Goal: Task Accomplishment & Management: Manage account settings

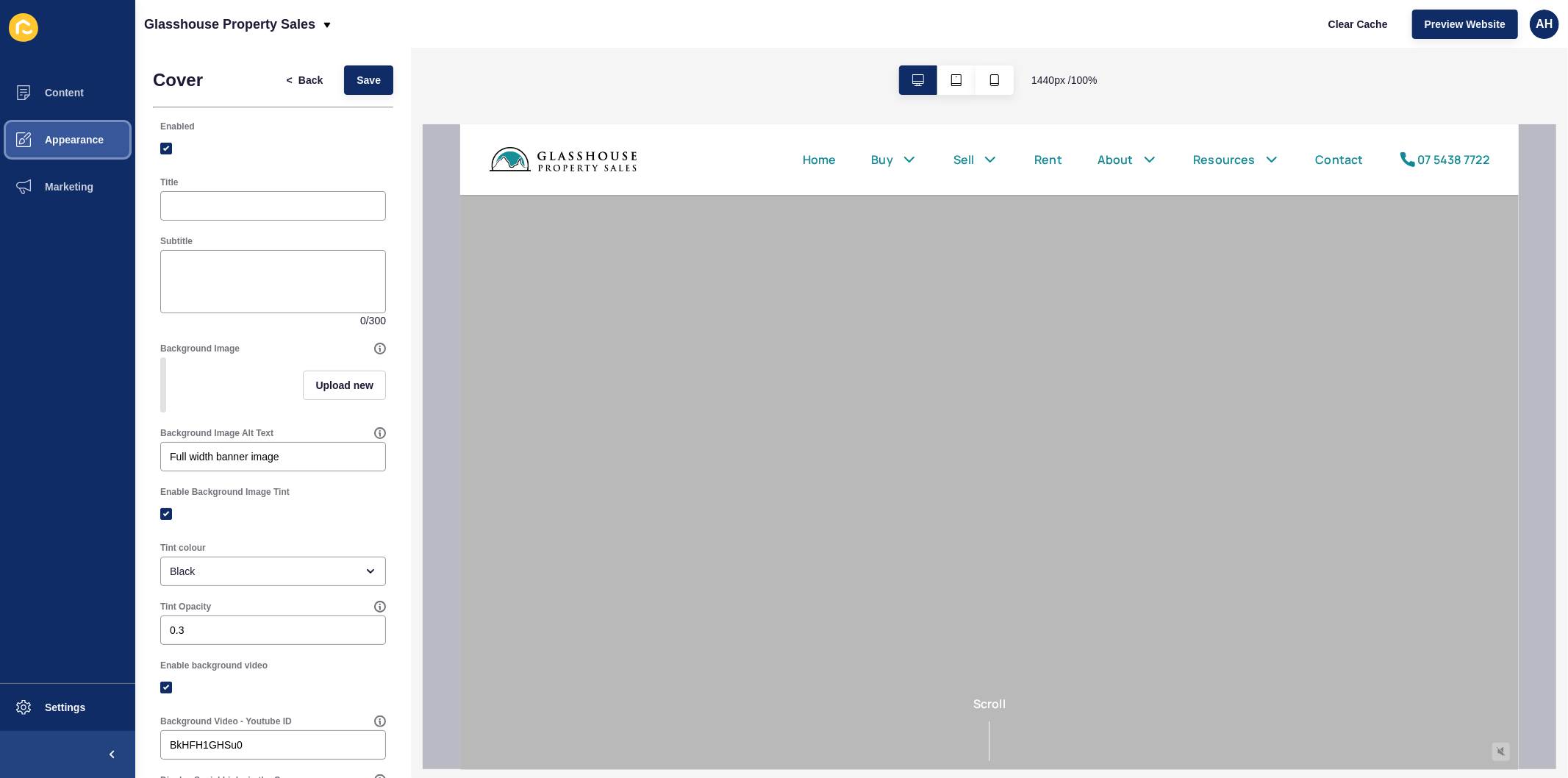
click at [69, 135] on span "Appearance" at bounding box center [50, 140] width 105 height 12
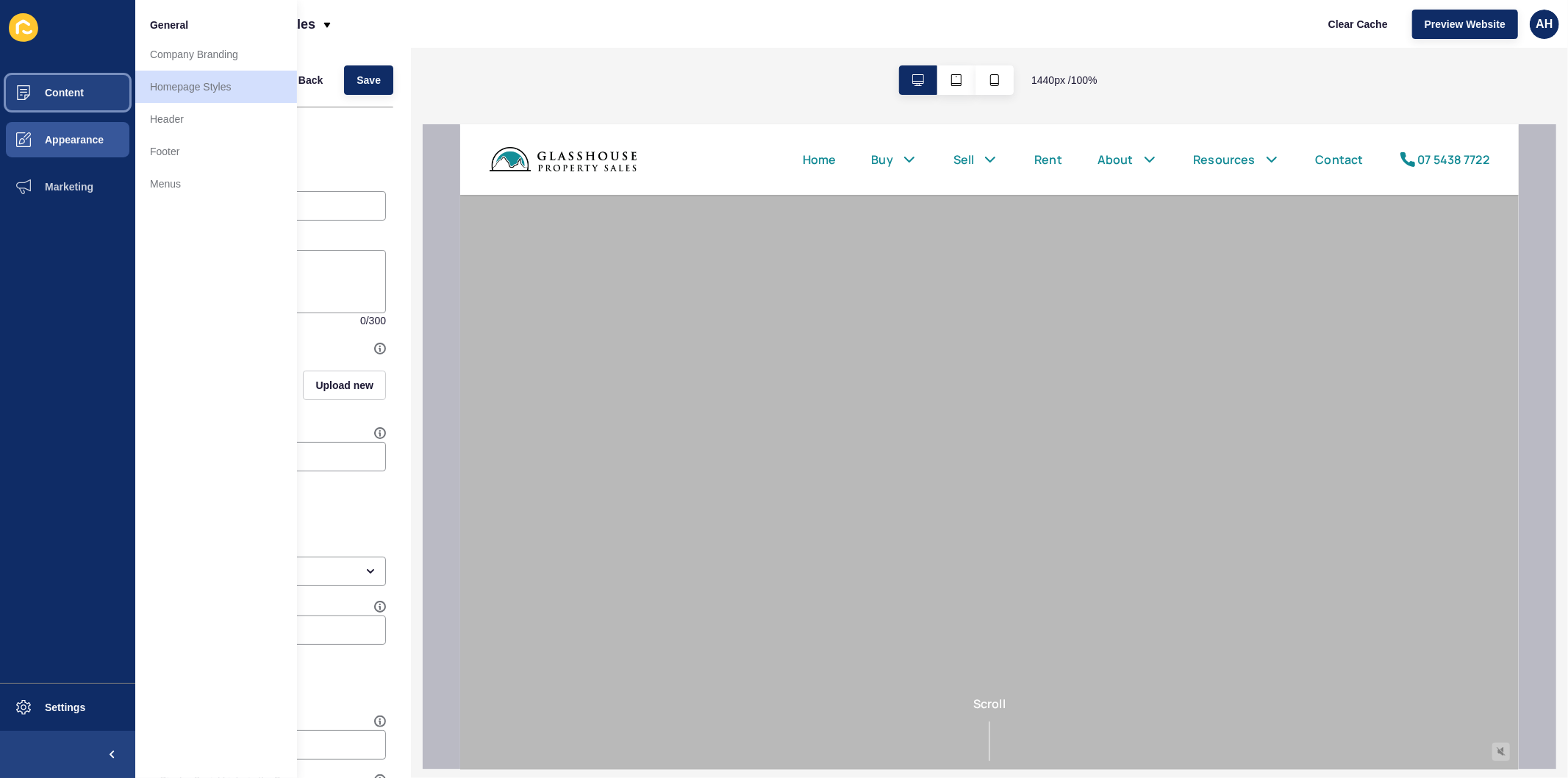
click at [75, 81] on button "Content" at bounding box center [68, 93] width 135 height 47
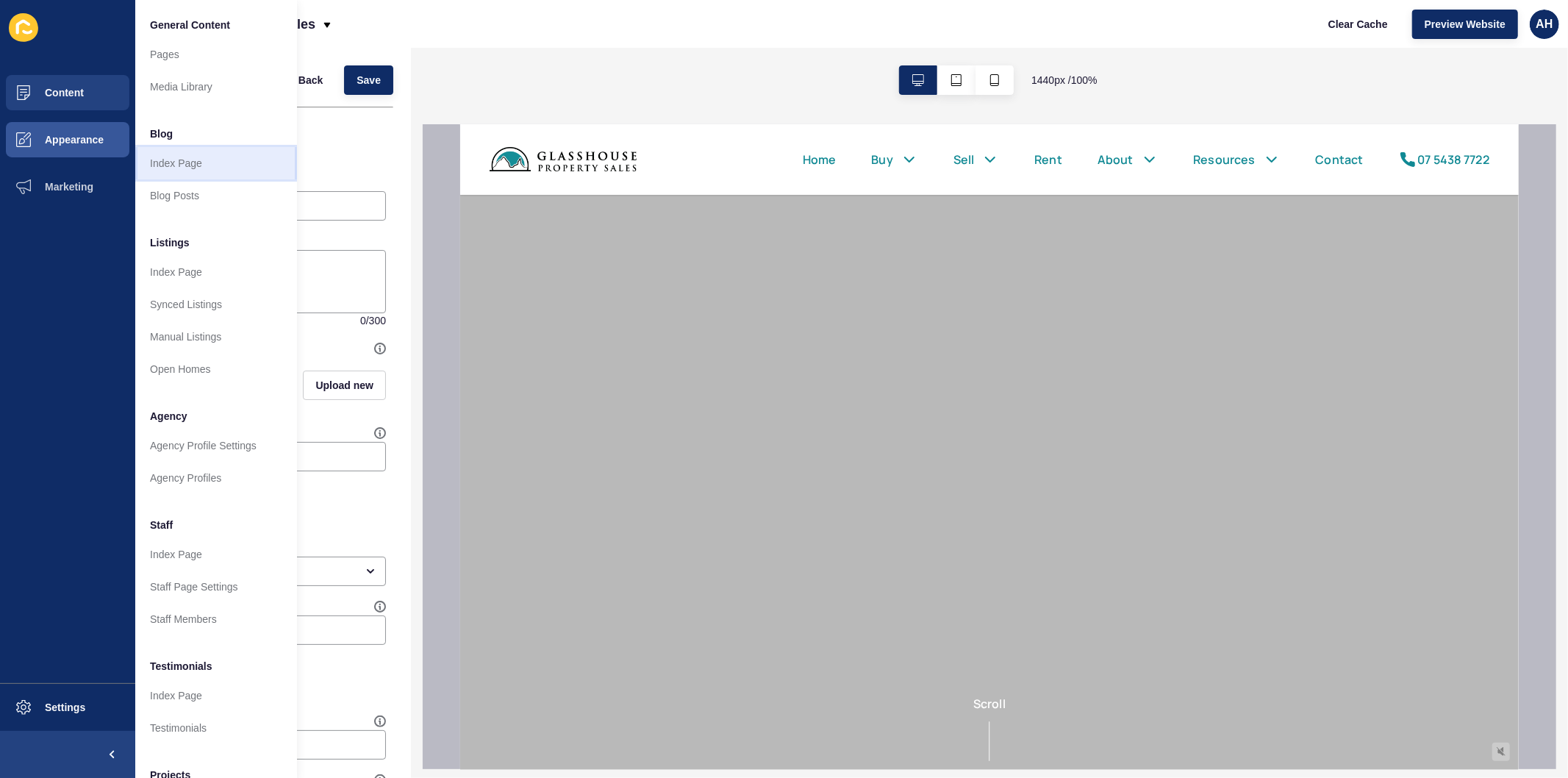
click at [173, 159] on link "Index Page" at bounding box center [216, 163] width 162 height 33
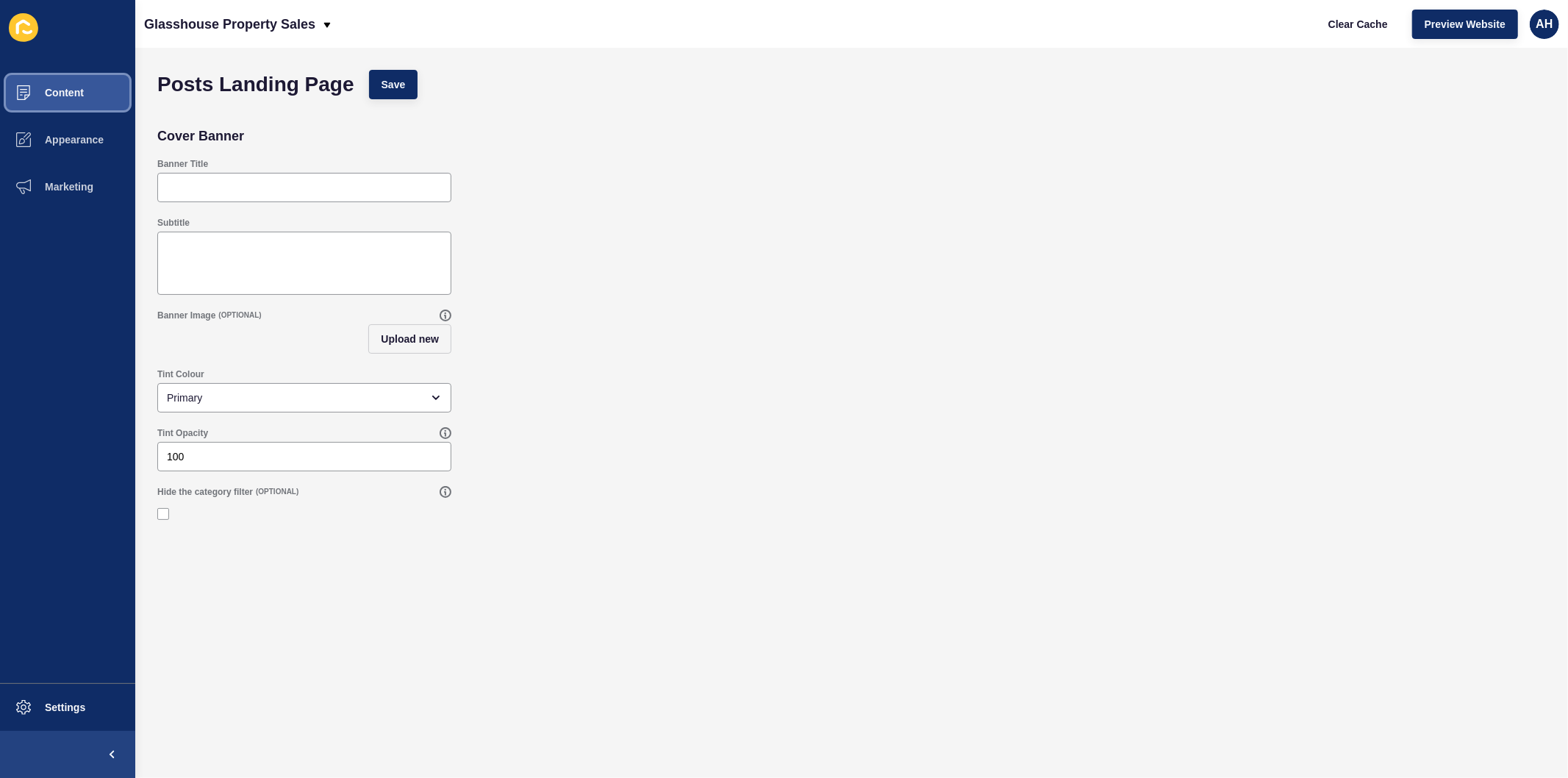
click at [64, 87] on span "Content" at bounding box center [40, 93] width 86 height 12
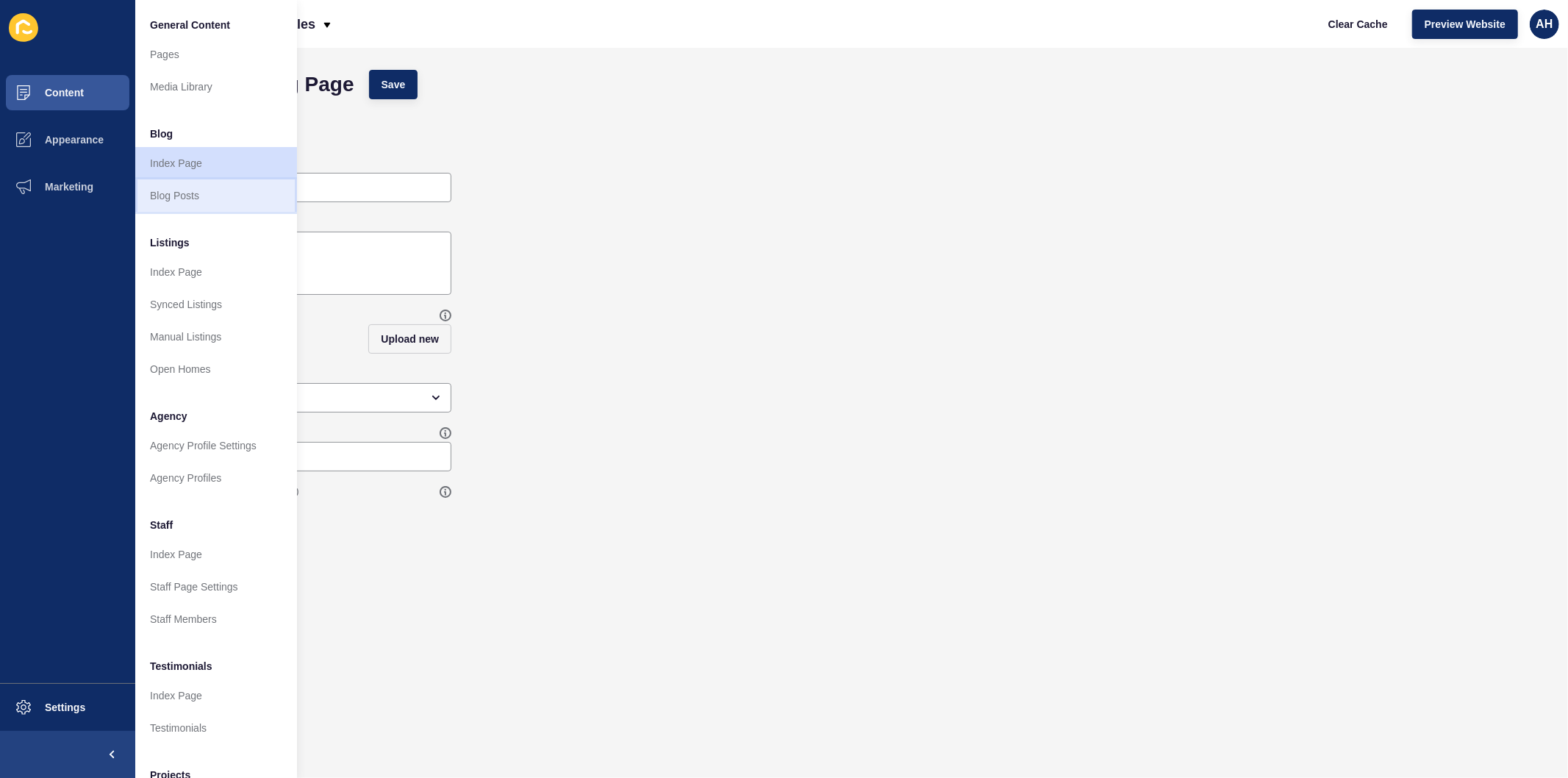
click at [170, 194] on link "Blog Posts" at bounding box center [216, 196] width 162 height 33
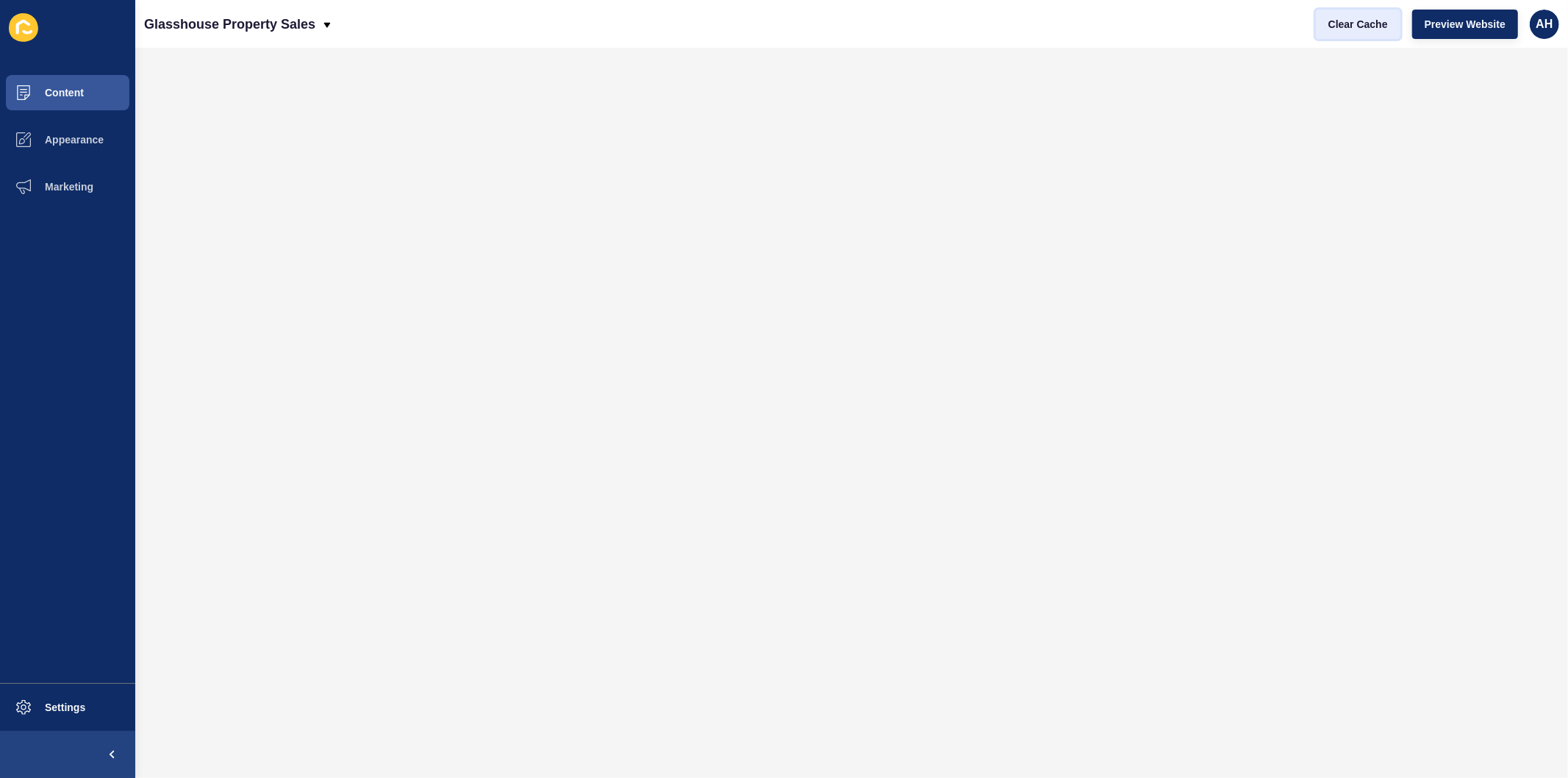
click at [1349, 27] on span "Clear Cache" at bounding box center [1357, 24] width 59 height 15
click at [63, 87] on span "Content" at bounding box center [40, 93] width 86 height 12
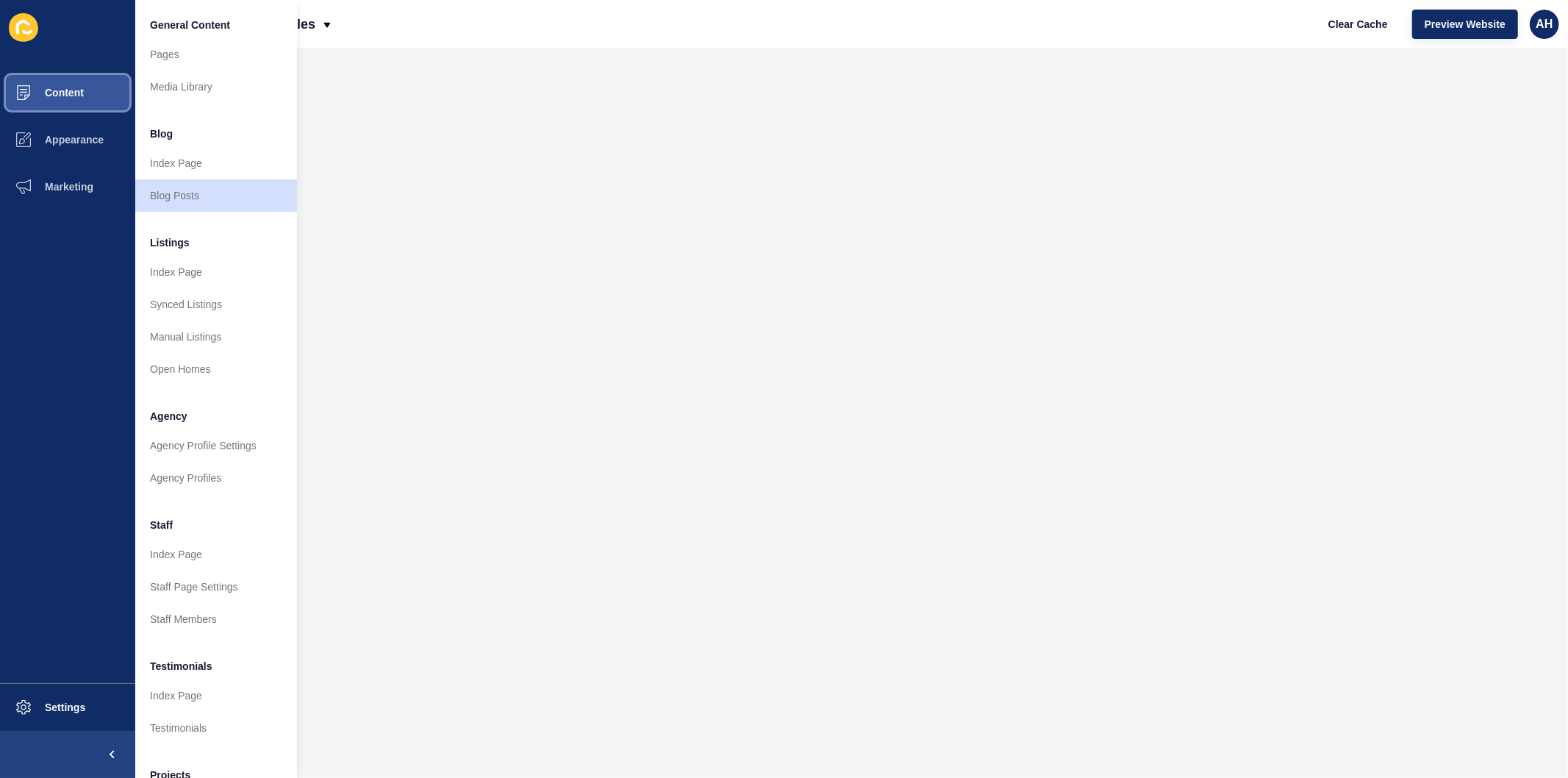
click at [78, 90] on span "Content" at bounding box center [40, 93] width 86 height 12
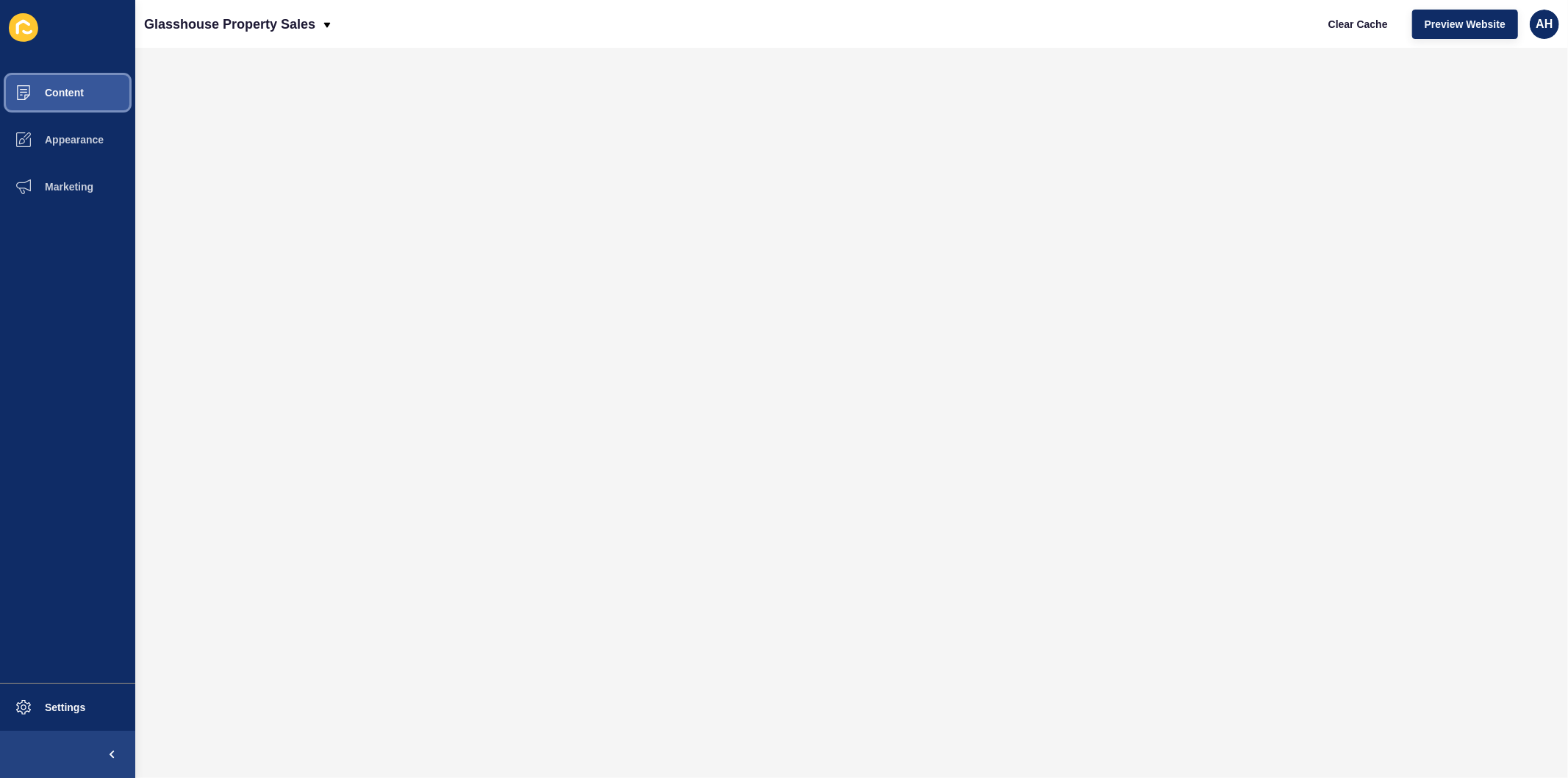
click at [85, 92] on button "Content" at bounding box center [68, 93] width 135 height 47
click at [45, 93] on span "Content" at bounding box center [40, 93] width 86 height 12
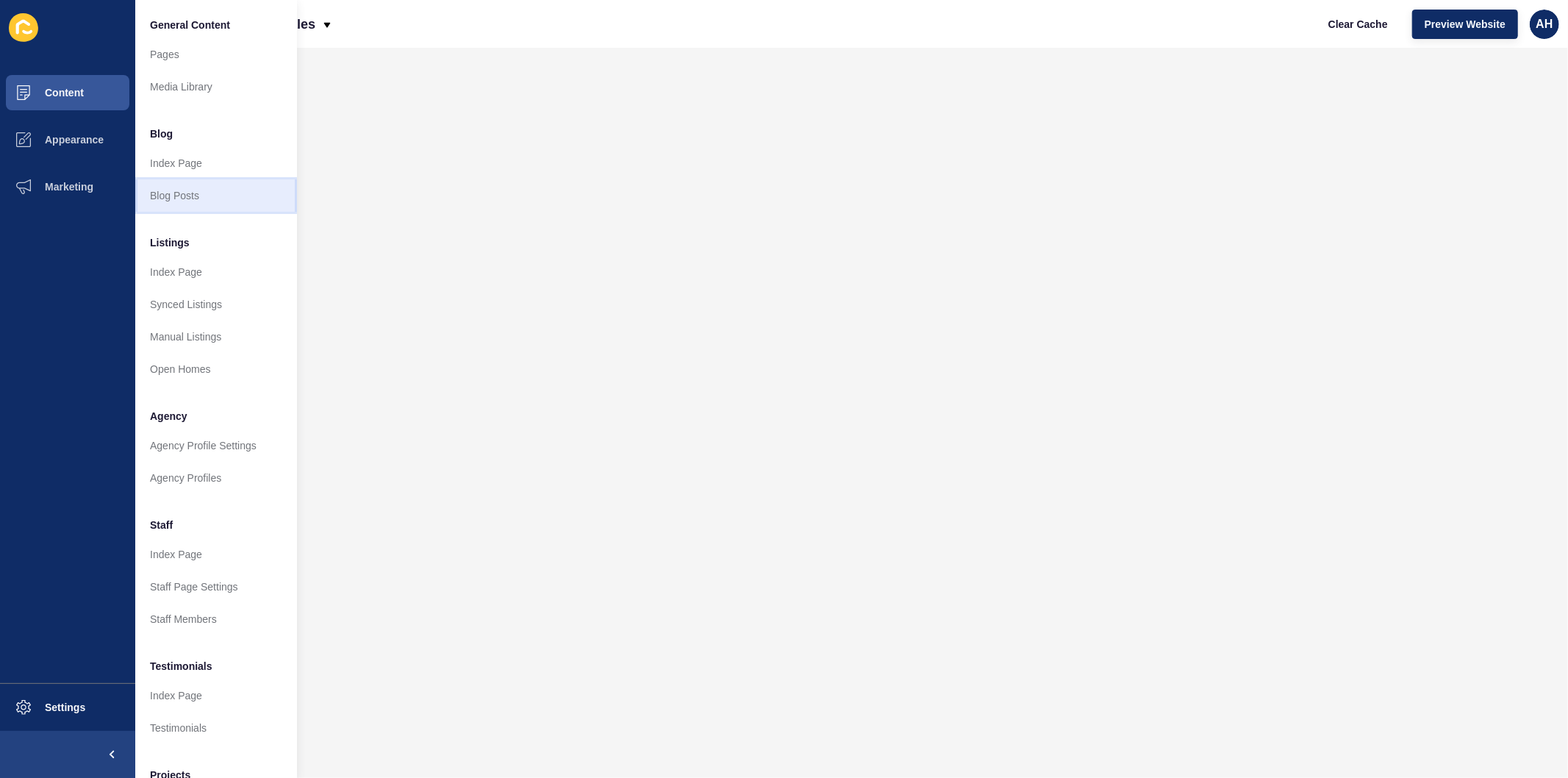
click at [194, 193] on link "Blog Posts" at bounding box center [216, 196] width 162 height 33
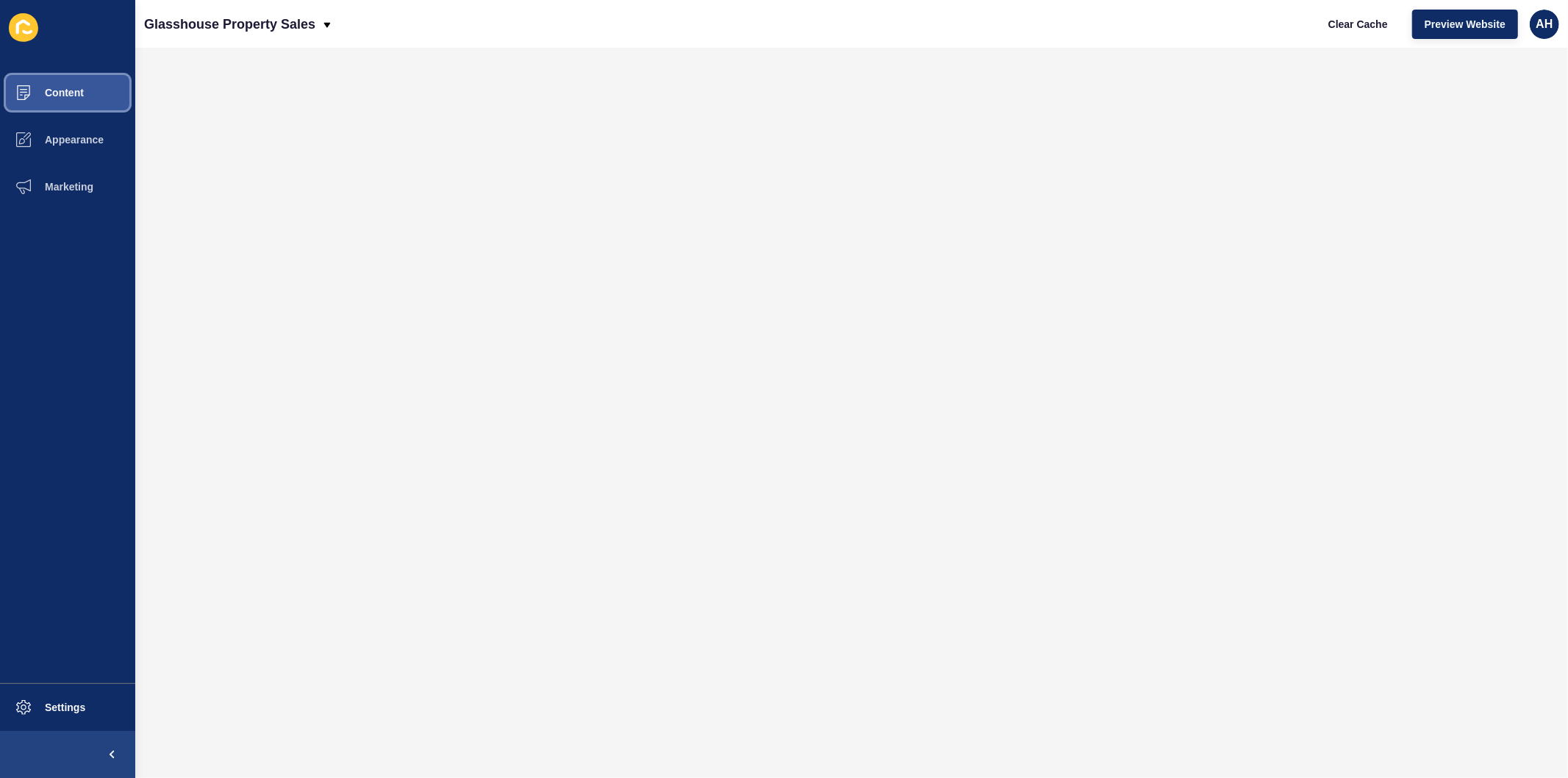
click at [69, 92] on span "Content" at bounding box center [40, 93] width 86 height 12
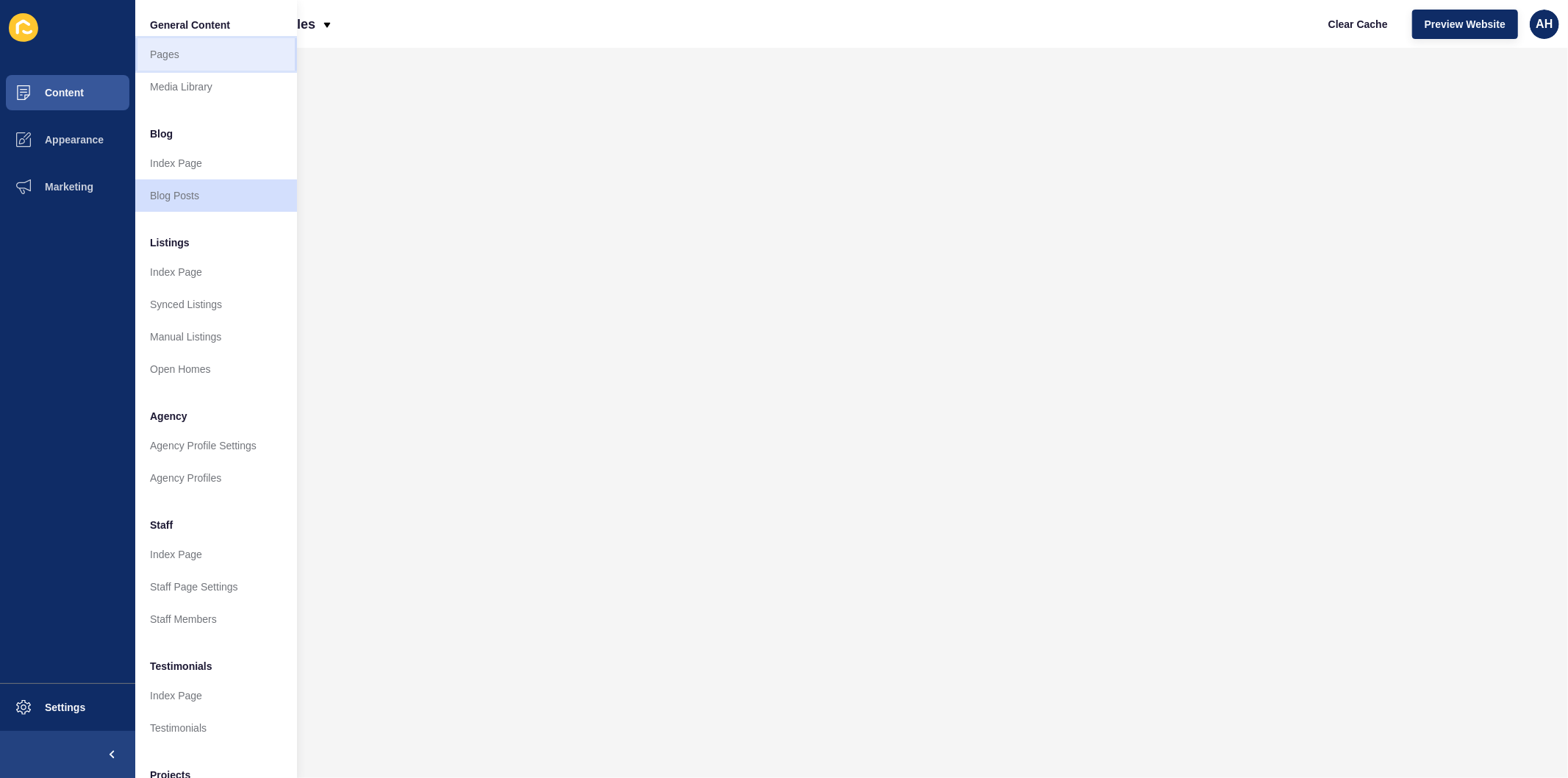
click at [178, 57] on link "Pages" at bounding box center [216, 55] width 162 height 33
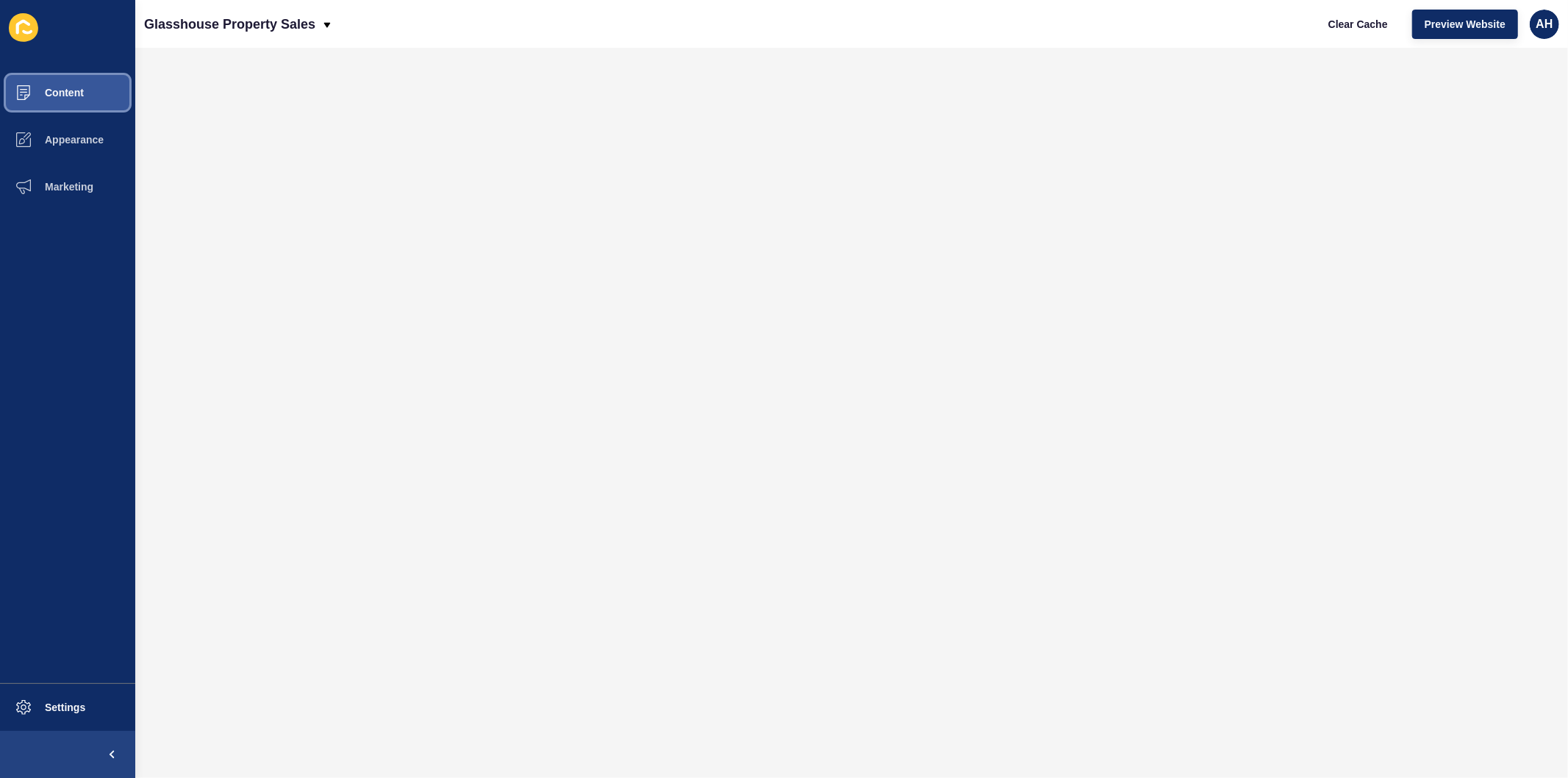
click at [81, 91] on span "Content" at bounding box center [40, 93] width 86 height 12
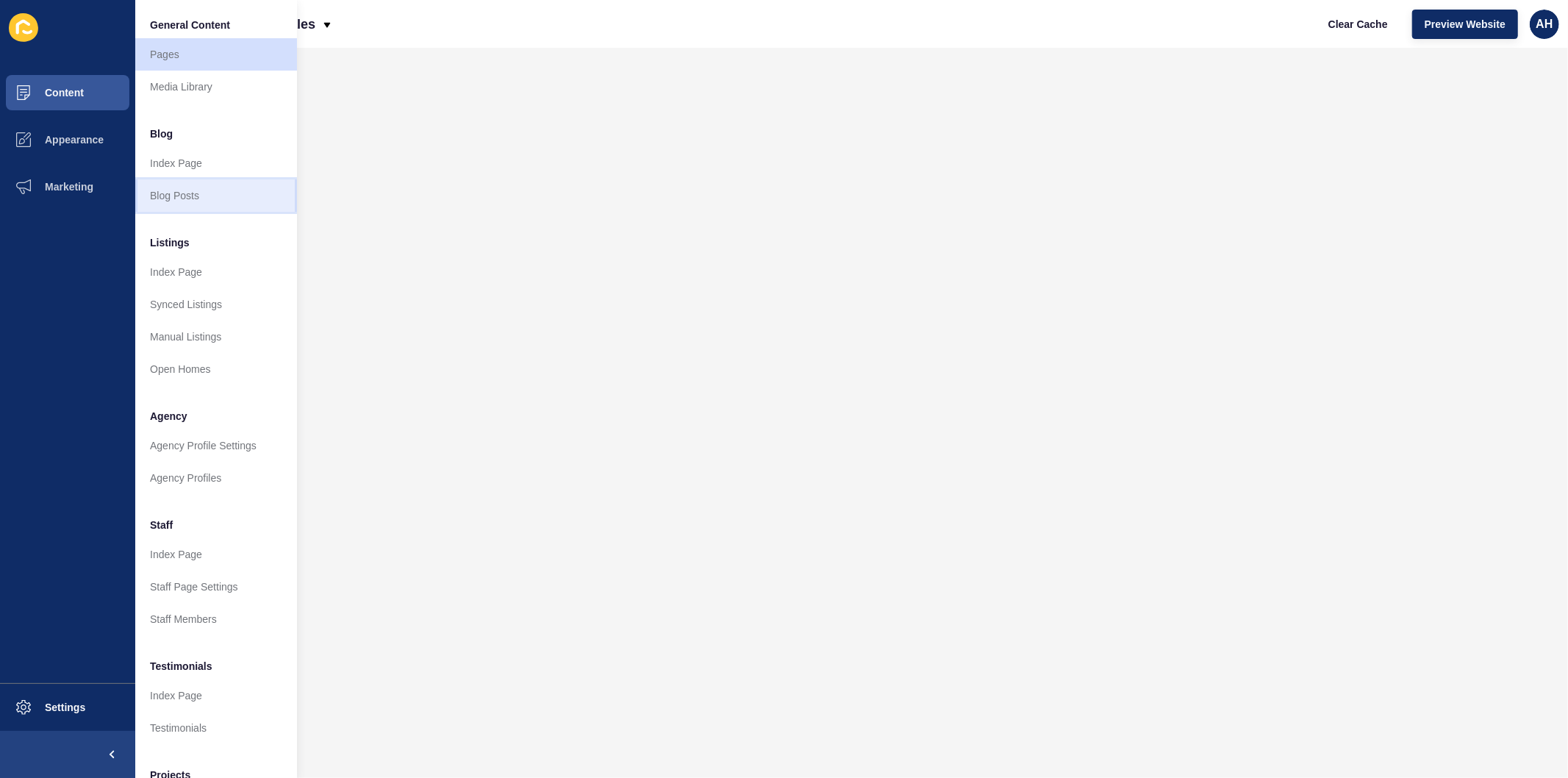
click at [195, 189] on link "Blog Posts" at bounding box center [216, 196] width 162 height 33
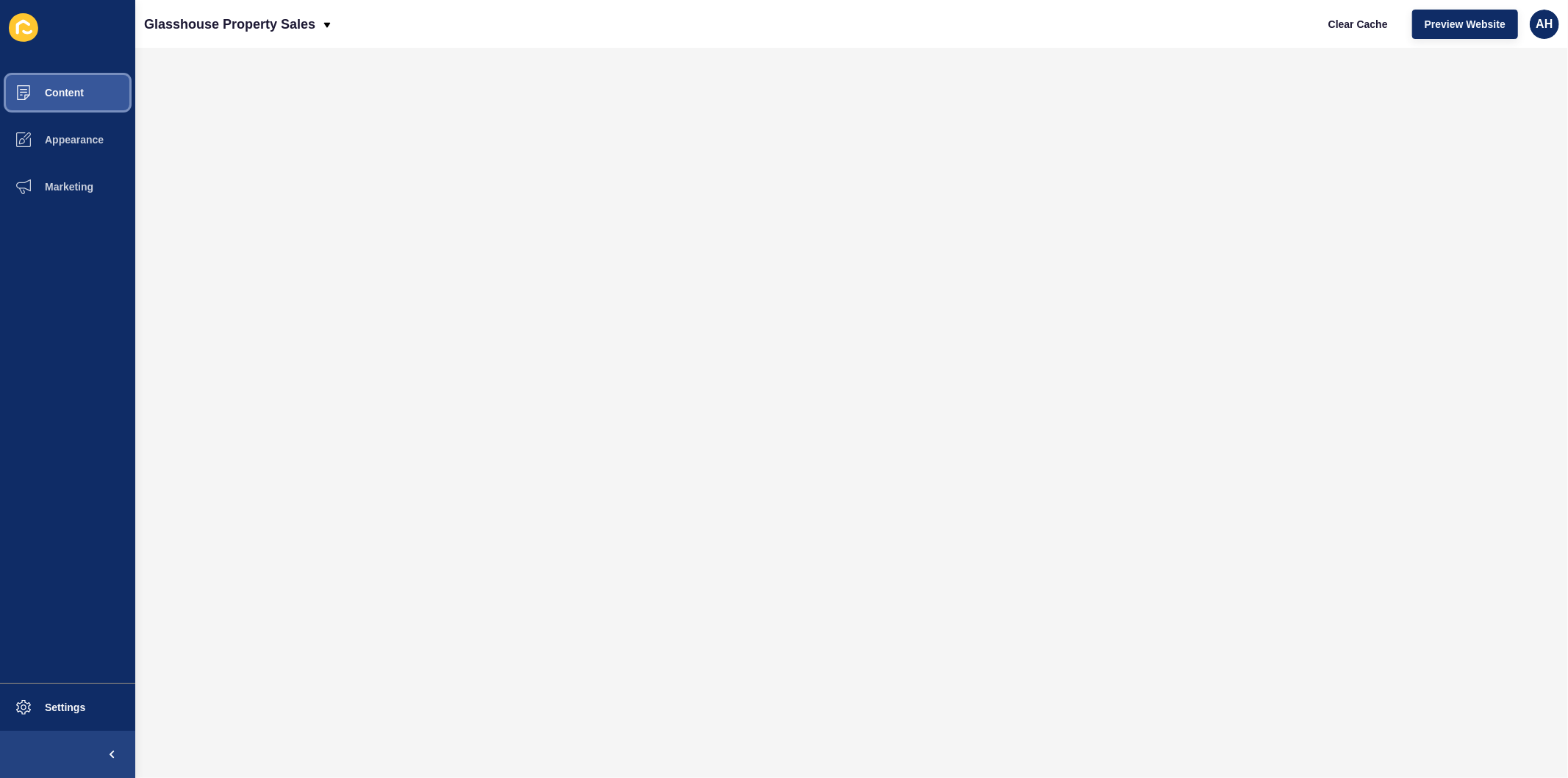
click at [76, 81] on button "Content" at bounding box center [68, 93] width 135 height 47
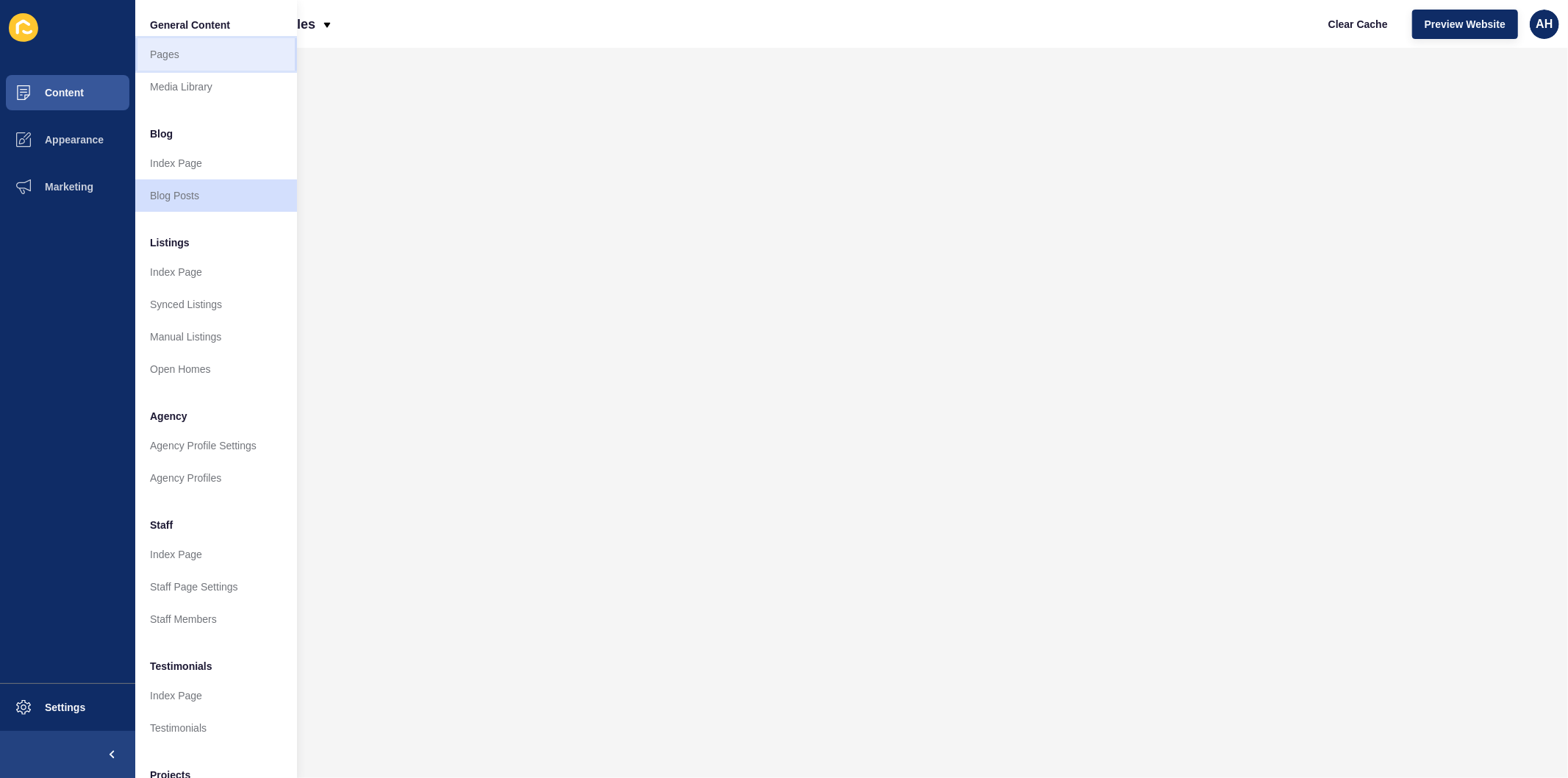
click at [162, 47] on link "Pages" at bounding box center [216, 55] width 162 height 33
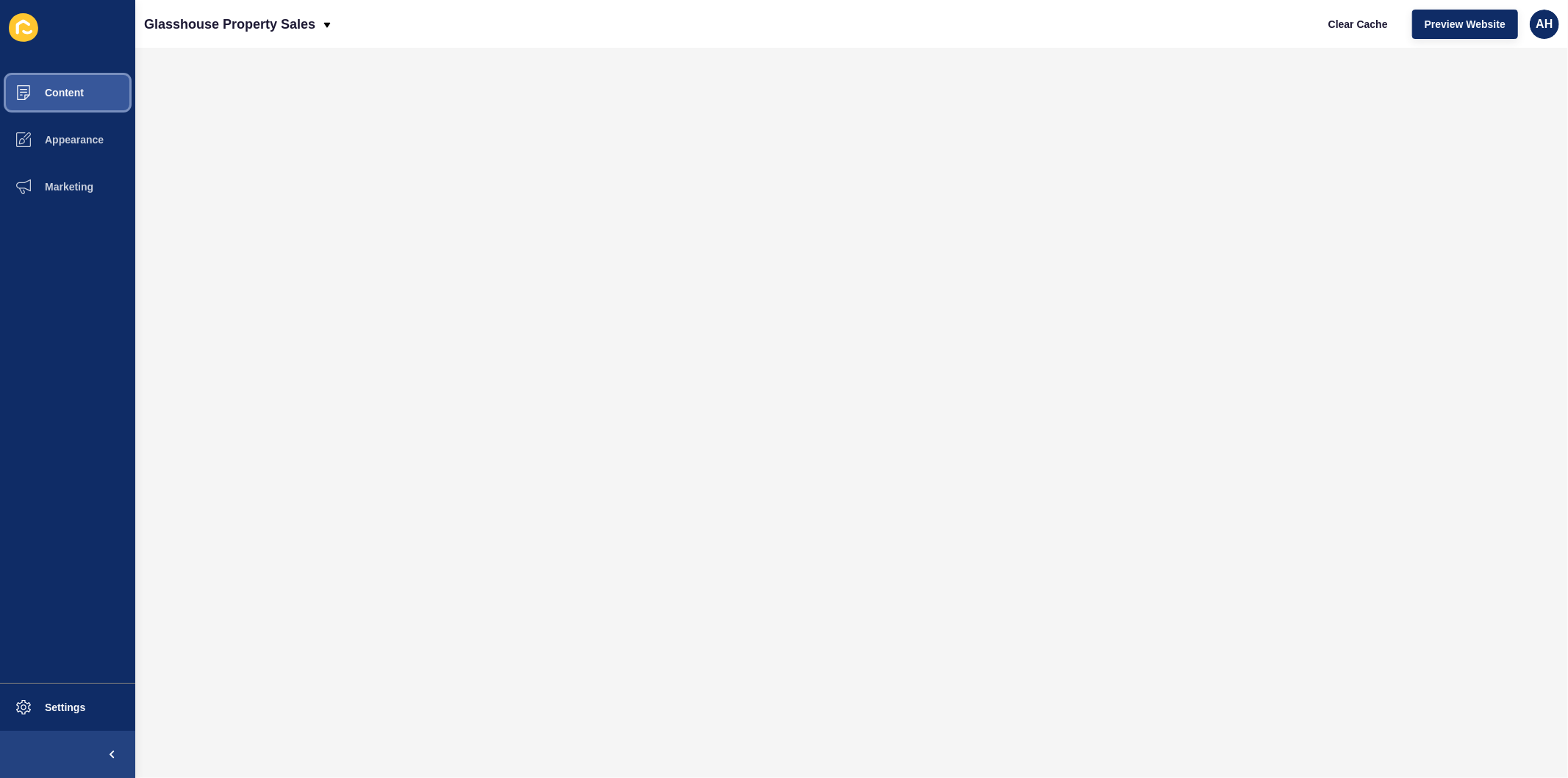
click at [69, 88] on span "Content" at bounding box center [40, 93] width 86 height 12
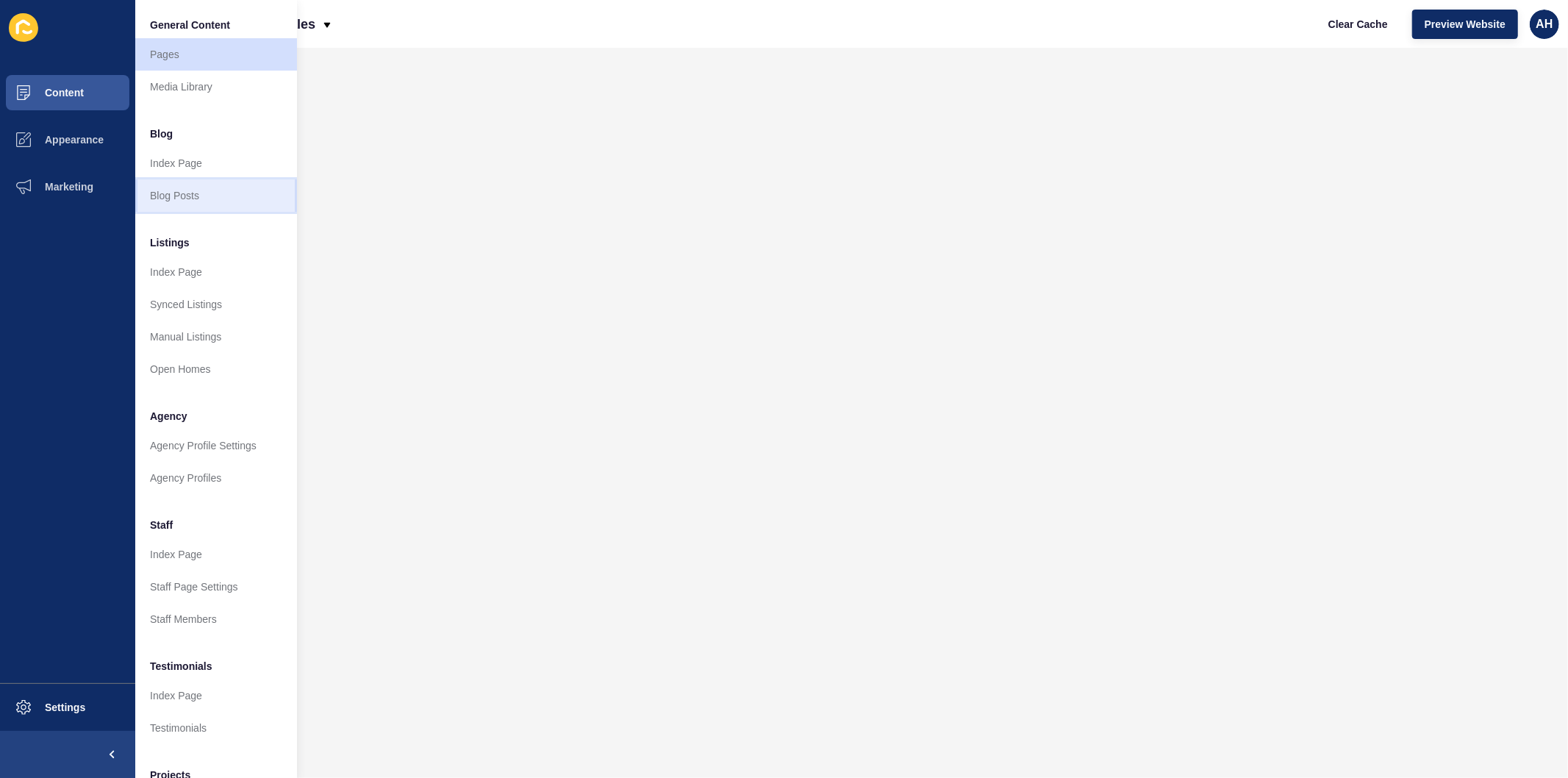
click at [168, 199] on link "Blog Posts" at bounding box center [216, 196] width 162 height 33
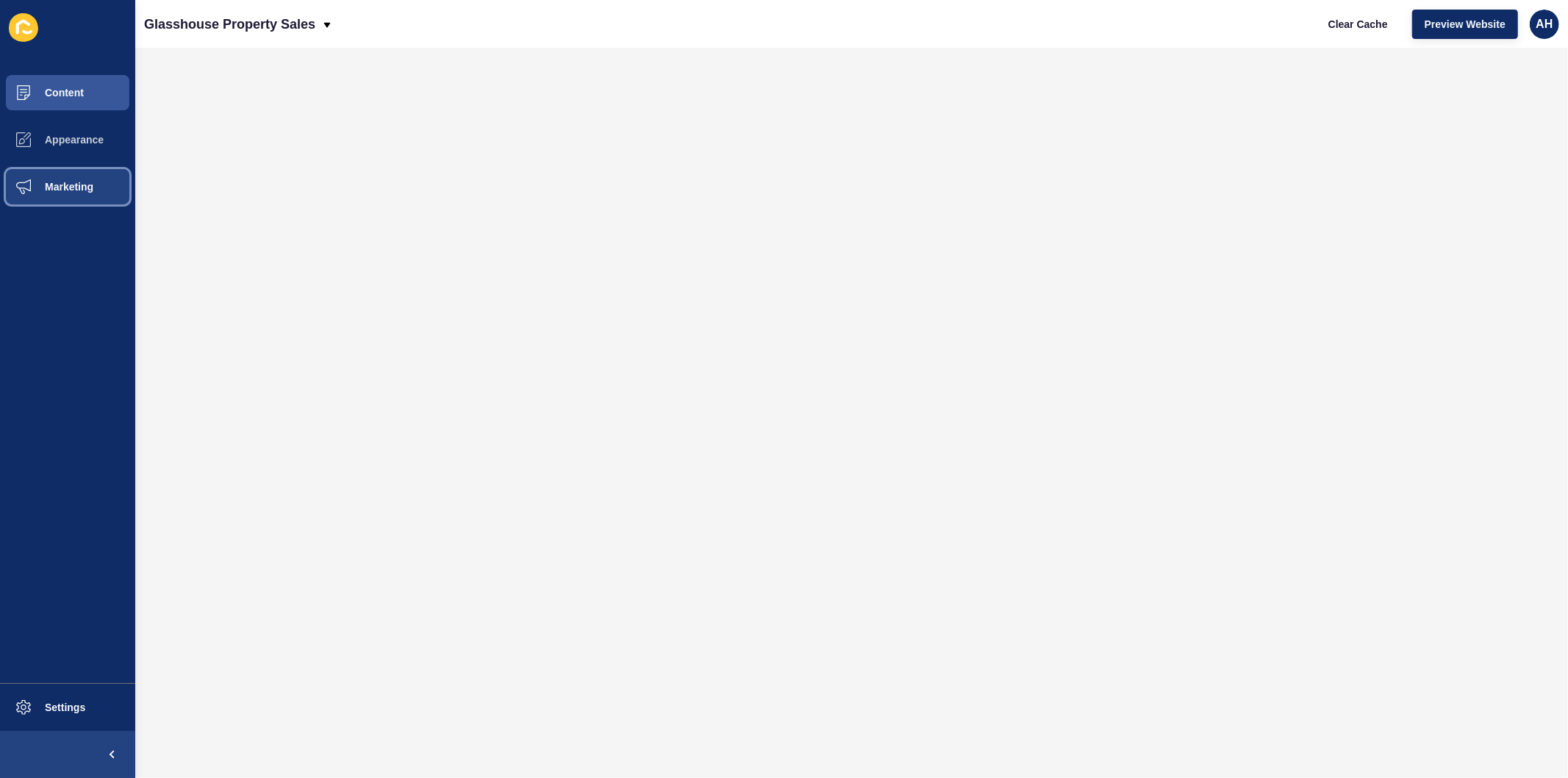
click at [52, 181] on span "Marketing" at bounding box center [45, 187] width 95 height 12
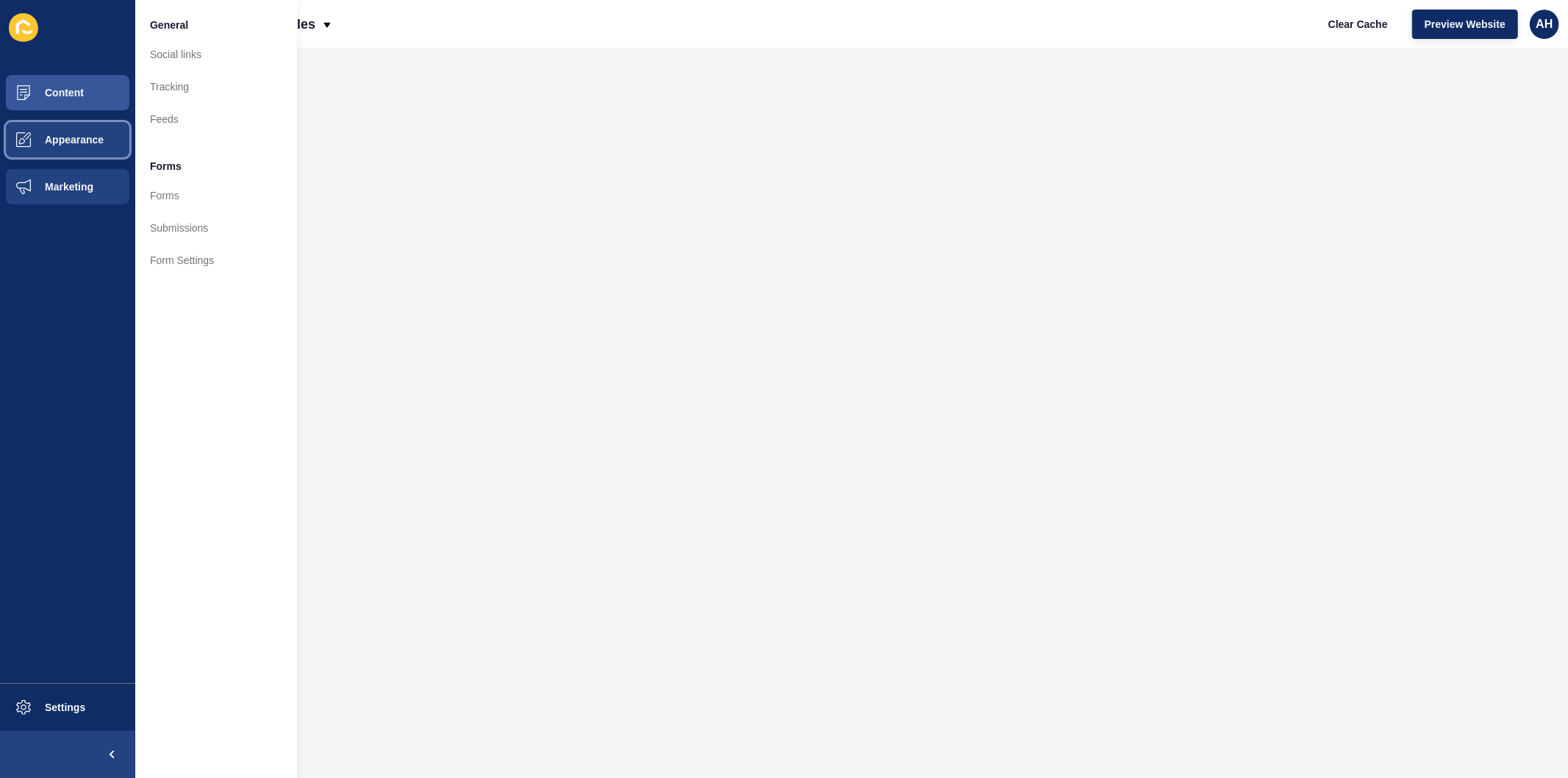
click at [71, 128] on button "Appearance" at bounding box center [68, 139] width 135 height 47
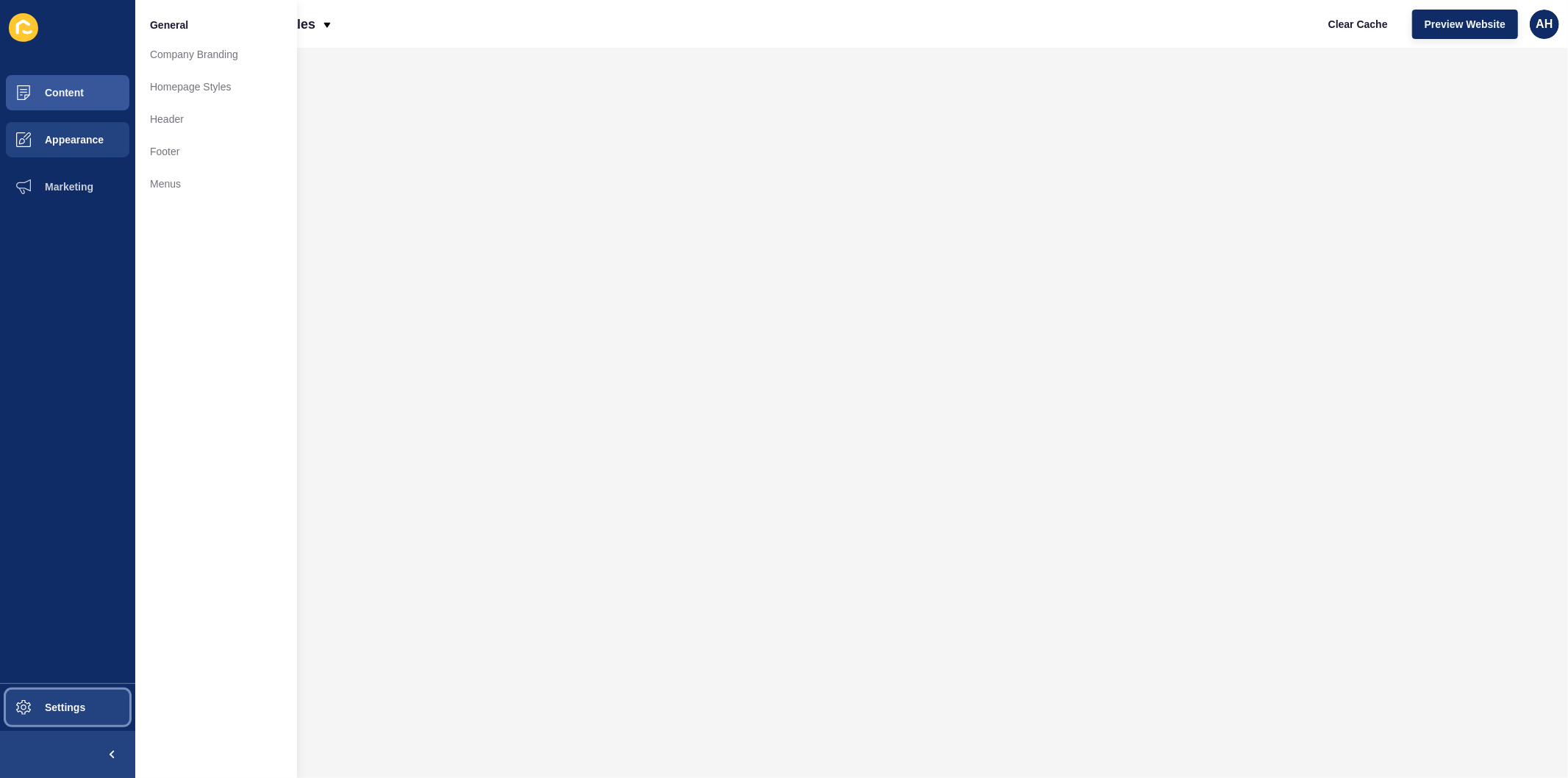
click at [56, 708] on span "Settings" at bounding box center [41, 708] width 87 height 12
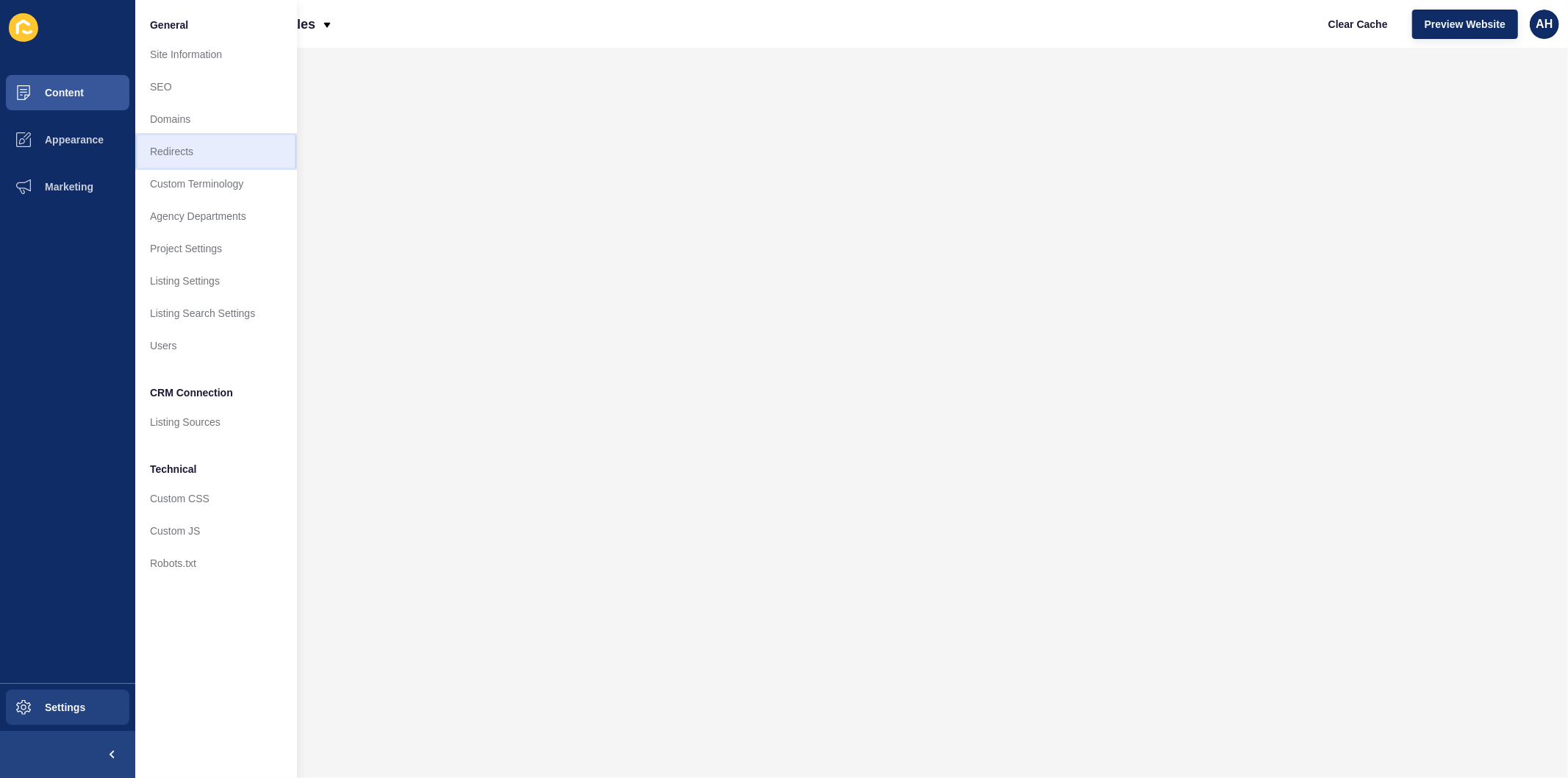
click at [189, 147] on link "Redirects" at bounding box center [216, 152] width 162 height 33
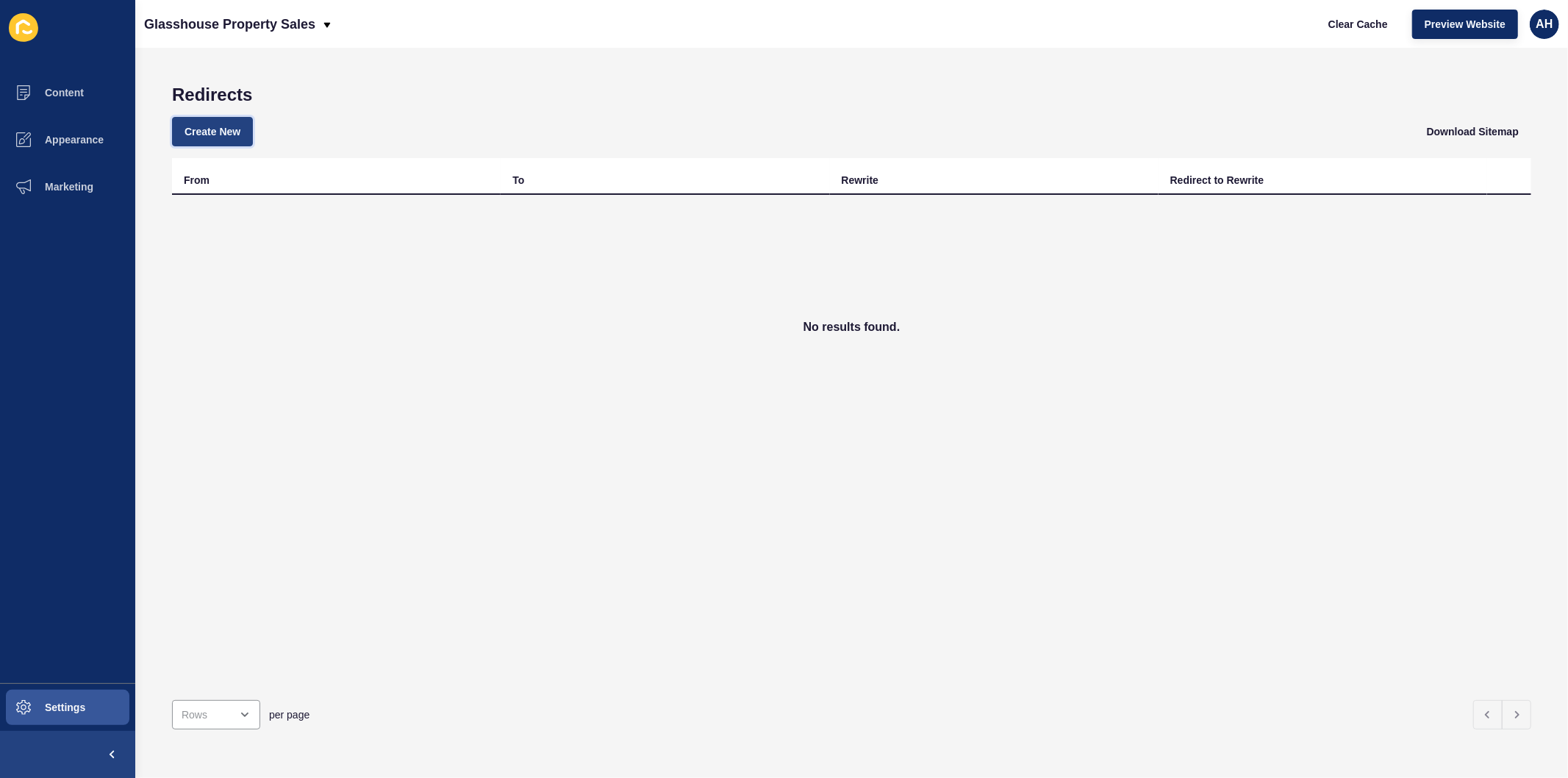
click at [201, 129] on span "Create New" at bounding box center [212, 131] width 56 height 15
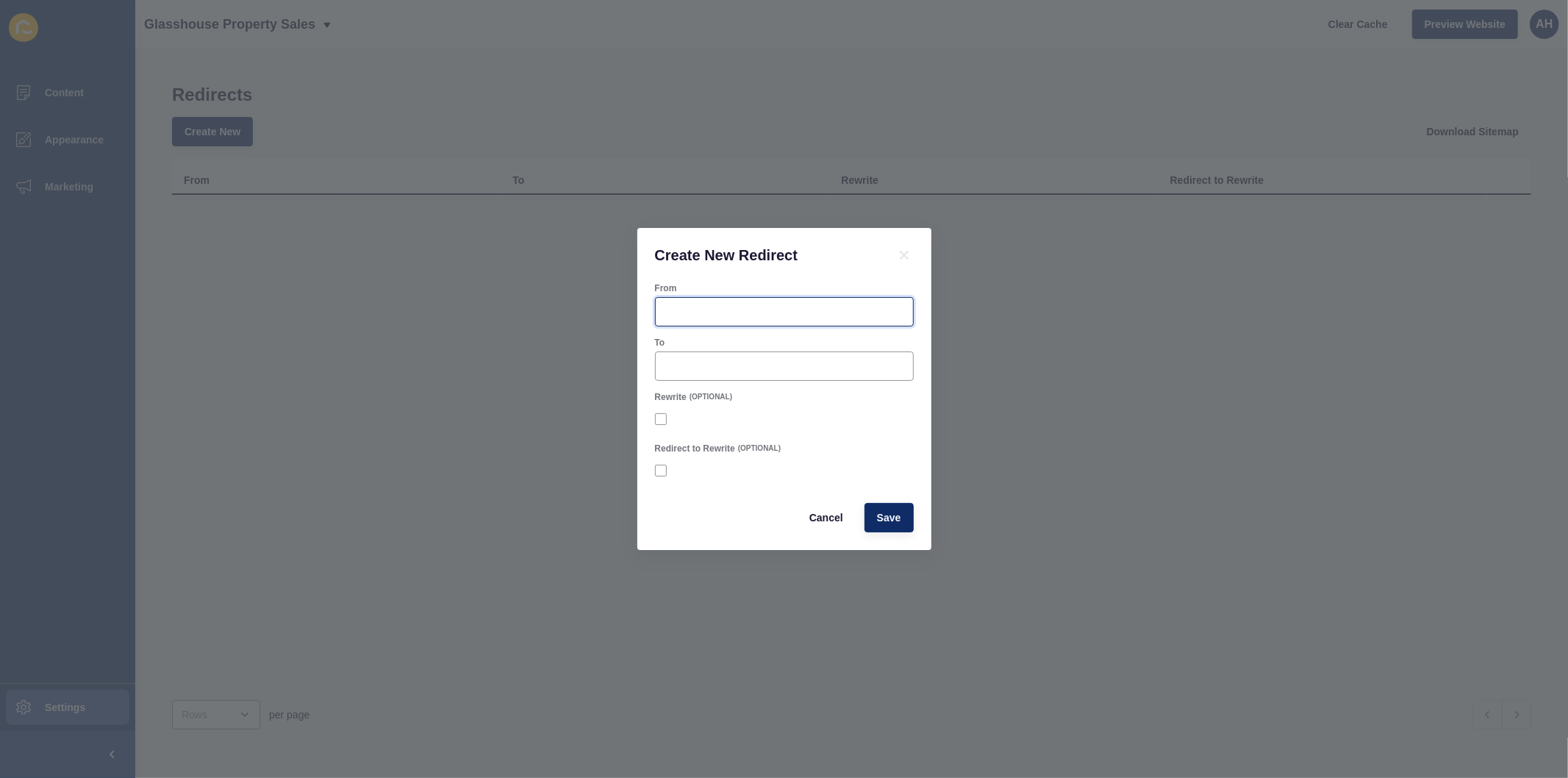
click at [730, 311] on input "From" at bounding box center [784, 311] width 240 height 15
paste input "[URL][DOMAIN_NAME]"
type input "[URL][DOMAIN_NAME]"
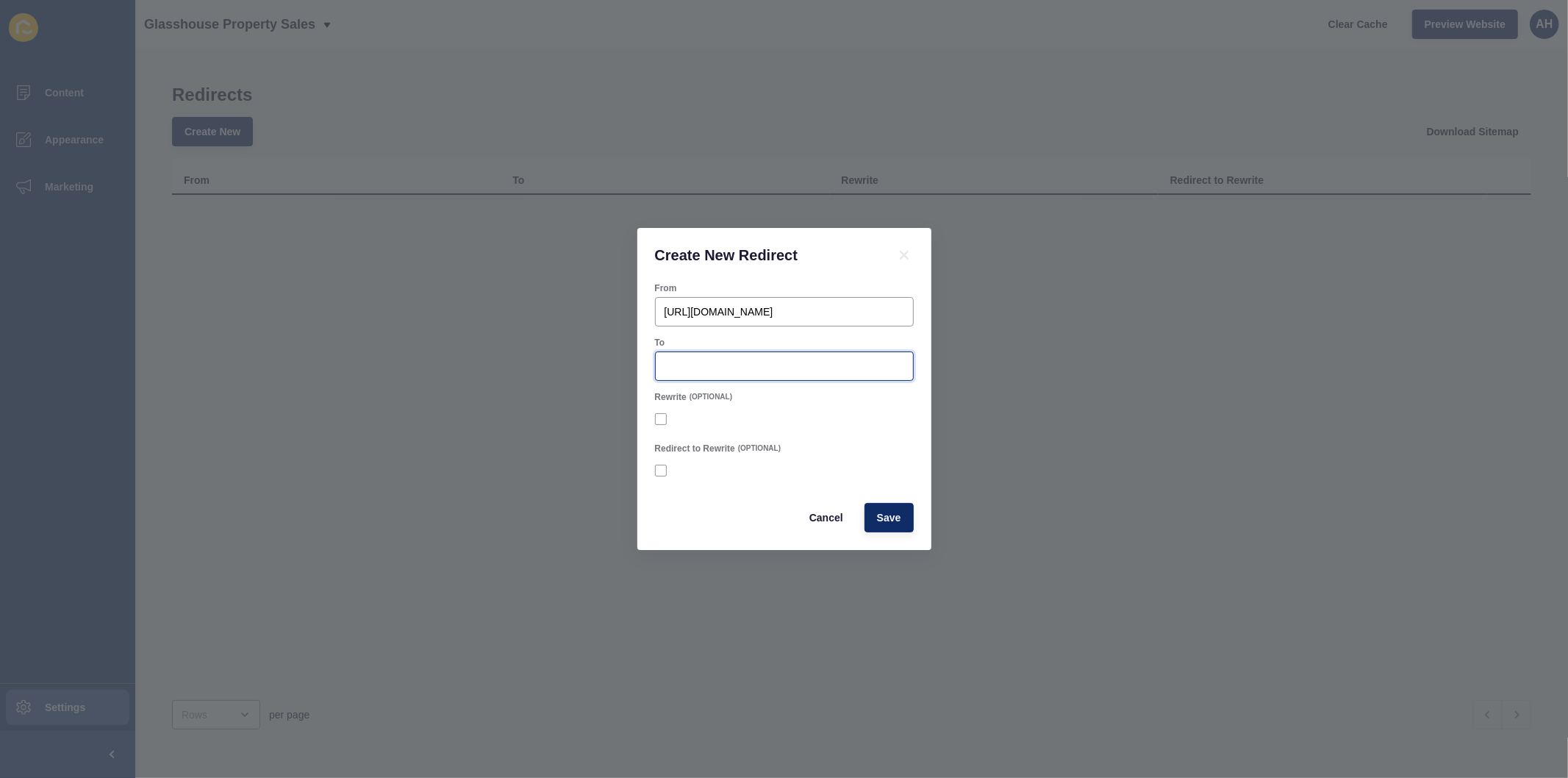
click at [739, 373] on input "To" at bounding box center [784, 365] width 240 height 15
paste input "/blog/queensland-seller-disclosure-laws-2025"
type input "/blog/queensland-seller-disclosure-laws-2025"
click at [891, 514] on span "Save" at bounding box center [889, 517] width 24 height 15
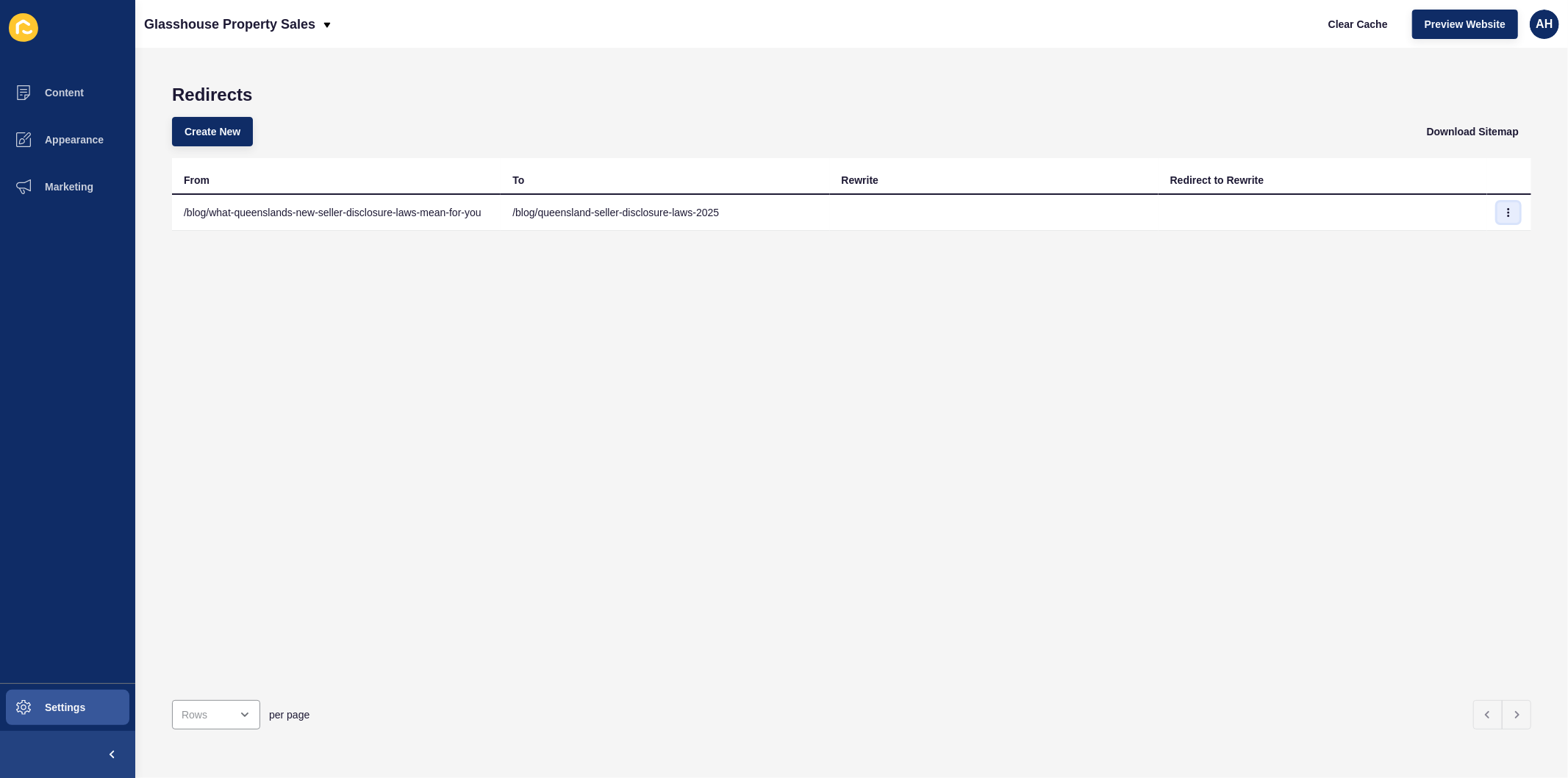
click at [1504, 212] on icon "button" at bounding box center [1508, 213] width 9 height 9
click at [1457, 228] on link "Edit" at bounding box center [1457, 241] width 103 height 33
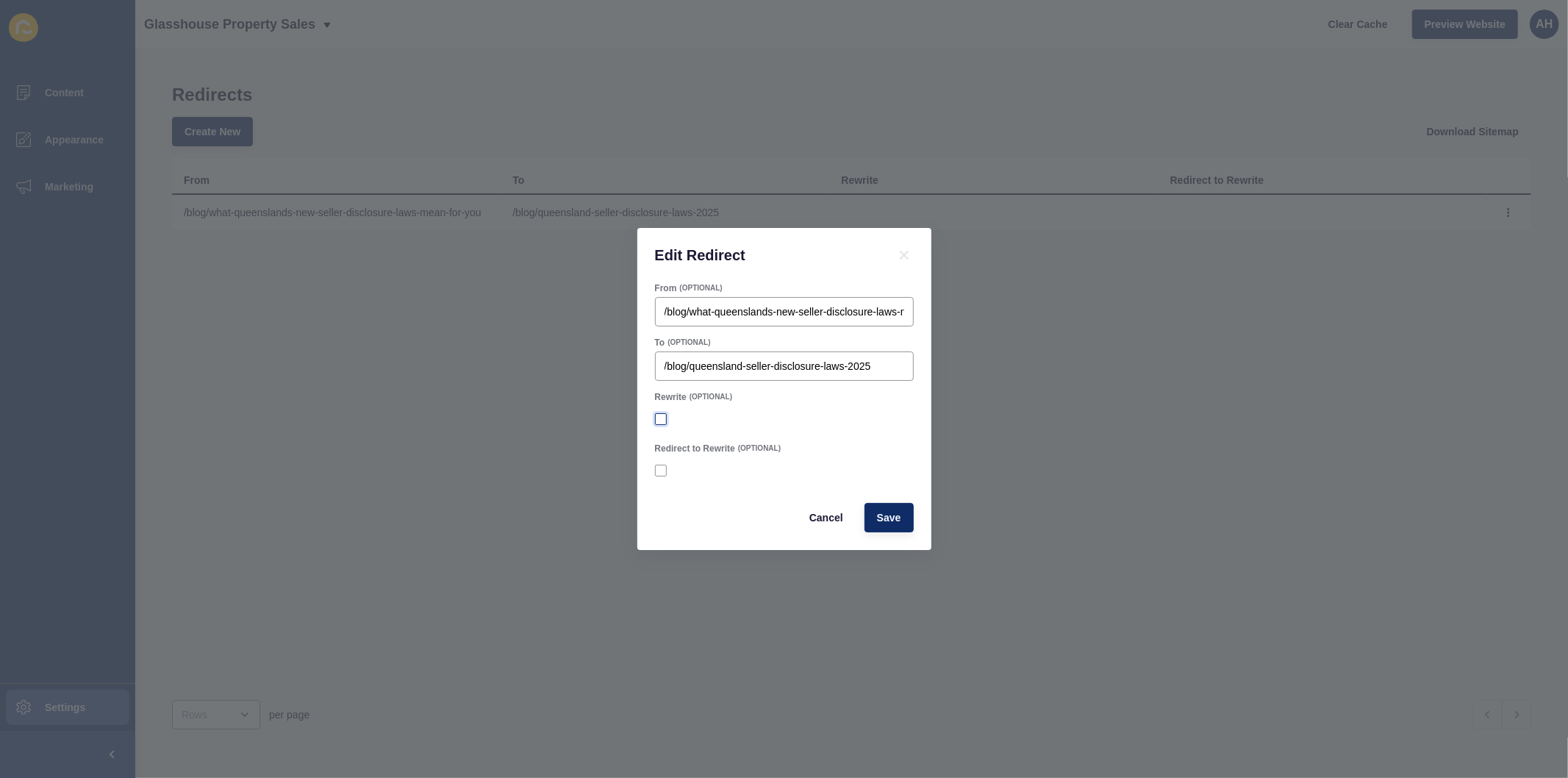
click at [656, 421] on label at bounding box center [661, 419] width 12 height 12
click at [658, 421] on input "Rewrite" at bounding box center [662, 419] width 9 height 9
checkbox input "true"
click at [658, 472] on label at bounding box center [661, 471] width 12 height 12
click at [658, 472] on input "Redirect to Rewrite" at bounding box center [662, 471] width 9 height 9
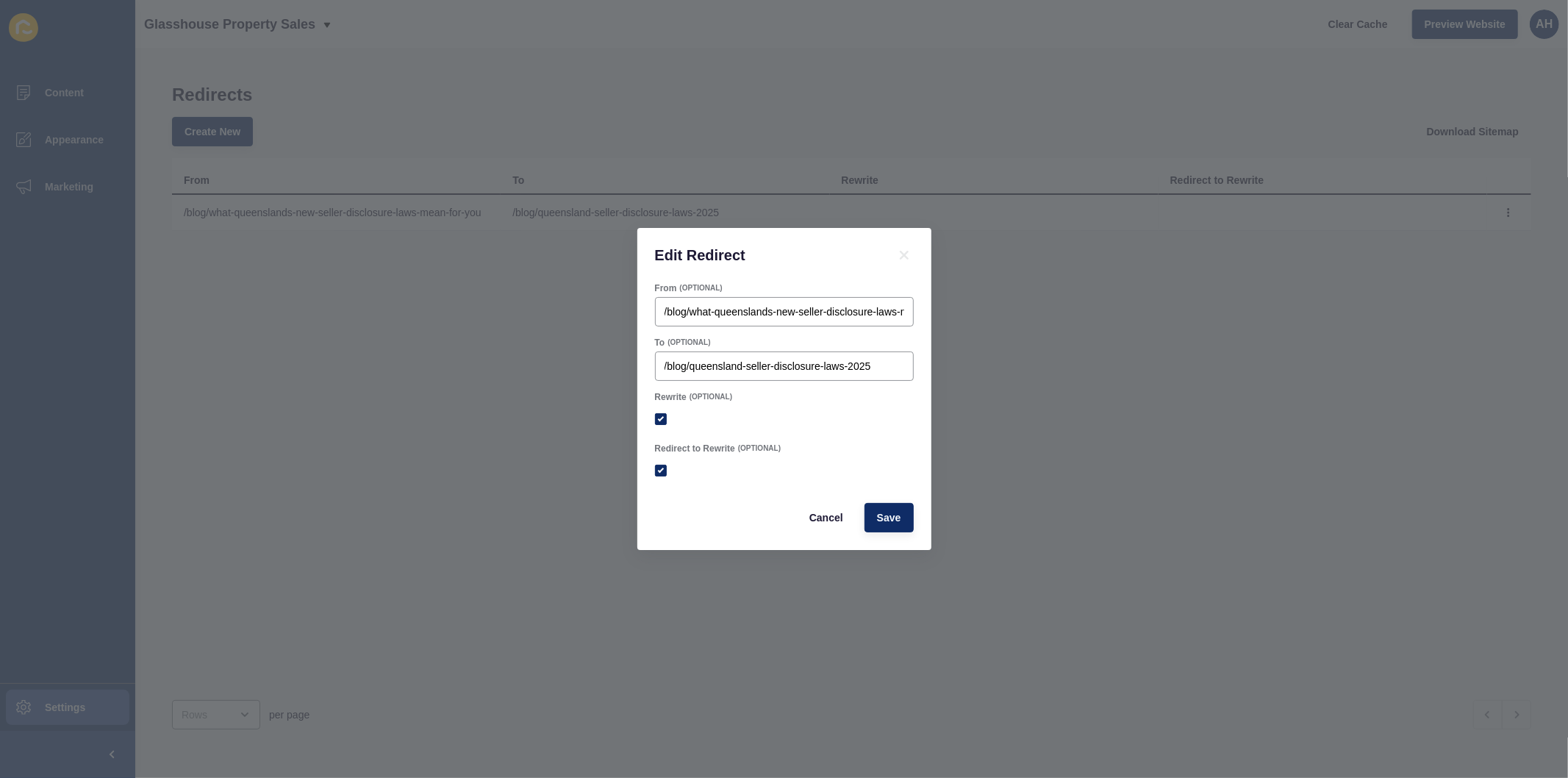
checkbox input "true"
click at [883, 517] on span "Save" at bounding box center [889, 517] width 24 height 15
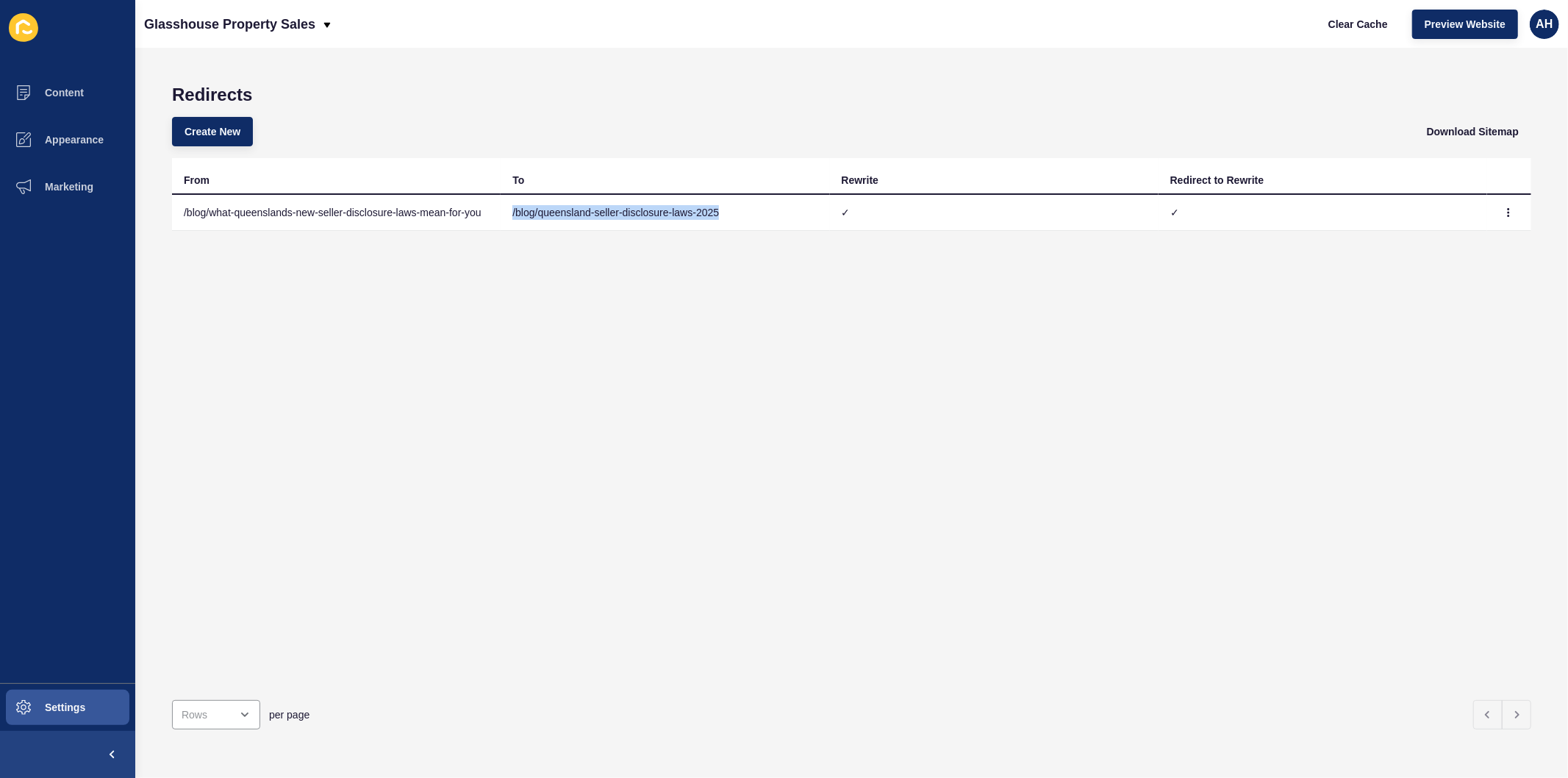
drag, startPoint x: 736, startPoint y: 210, endPoint x: 503, endPoint y: 209, distance: 233.0
click at [503, 209] on td "/blog/queensland-seller-disclosure-laws-2025" at bounding box center [664, 213] width 328 height 36
copy td "/blog/queensland-seller-disclosure-laws-2025"
click at [489, 219] on td "/blog/what-queenslands-new-seller-disclosure-laws-mean-for-you" at bounding box center [336, 213] width 328 height 36
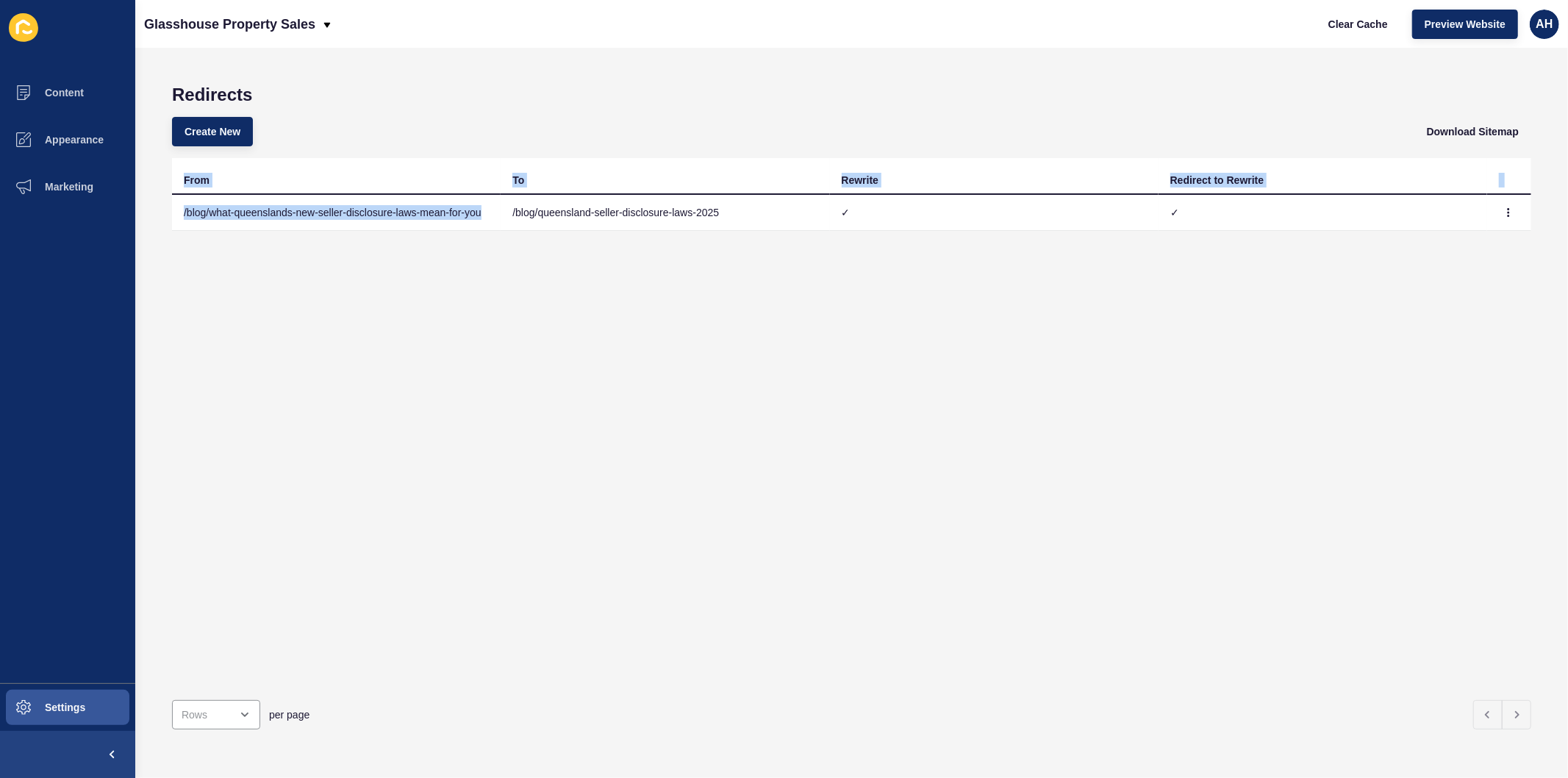
drag, startPoint x: 487, startPoint y: 212, endPoint x: 170, endPoint y: 214, distance: 317.0
click at [170, 214] on div "Redirects Create New Download Sitemap From To Rewrite Redirect to Rewrite /blog…" at bounding box center [851, 413] width 1433 height 730
click at [197, 283] on div "From To Rewrite Redirect to Rewrite /blog/what-queenslands-new-seller-disclosur…" at bounding box center [851, 423] width 1359 height 530
drag, startPoint x: 494, startPoint y: 214, endPoint x: 183, endPoint y: 217, distance: 311.0
click at [183, 217] on td "/blog/what-queenslands-new-seller-disclosure-laws-mean-for-you" at bounding box center [336, 213] width 328 height 36
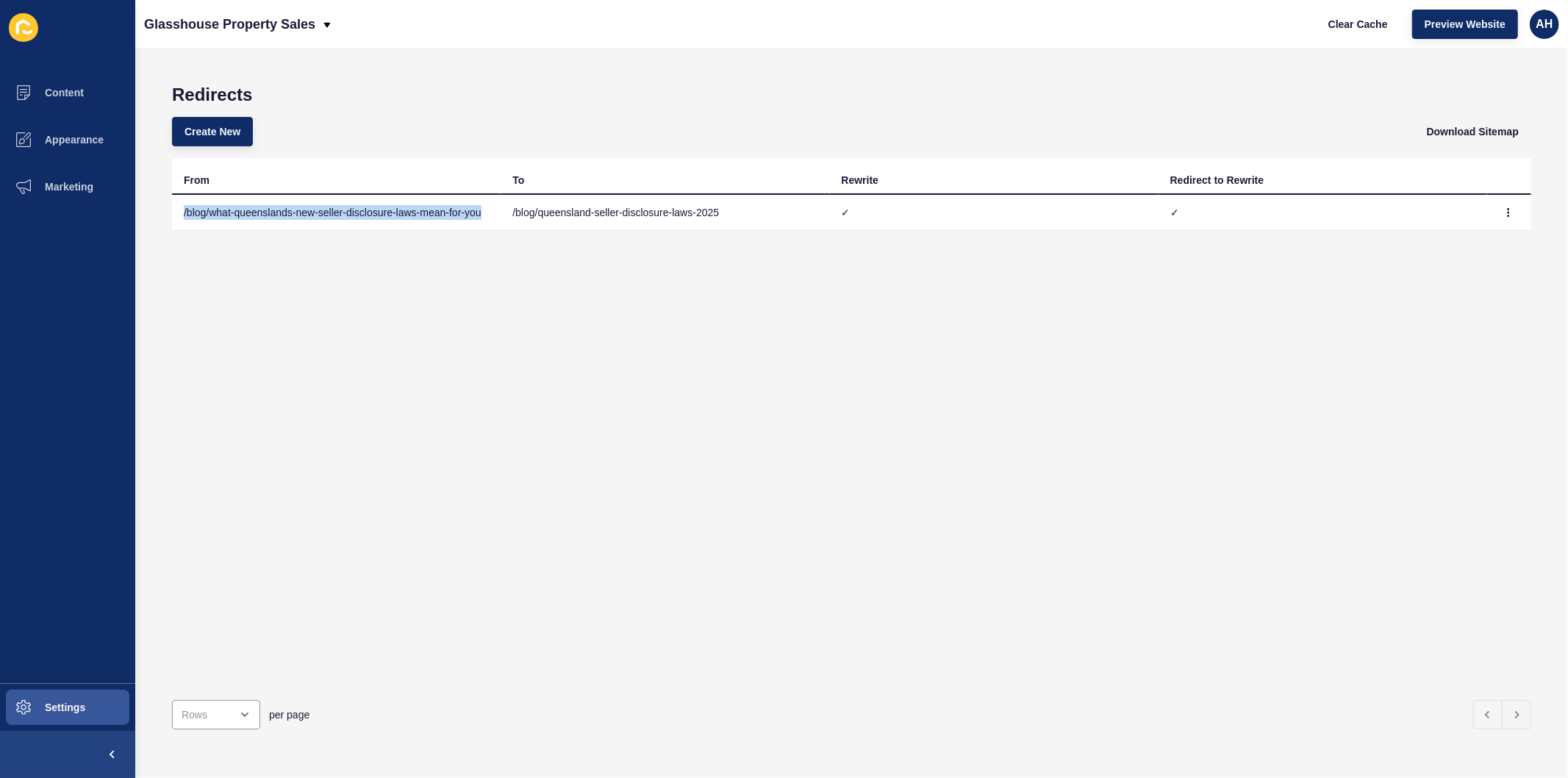
copy td "/blog/what-queenslands-new-seller-disclosure-laws-mean-for-you"
click at [1499, 216] on button "button" at bounding box center [1509, 213] width 22 height 21
click at [1409, 244] on link "Edit" at bounding box center [1457, 241] width 103 height 33
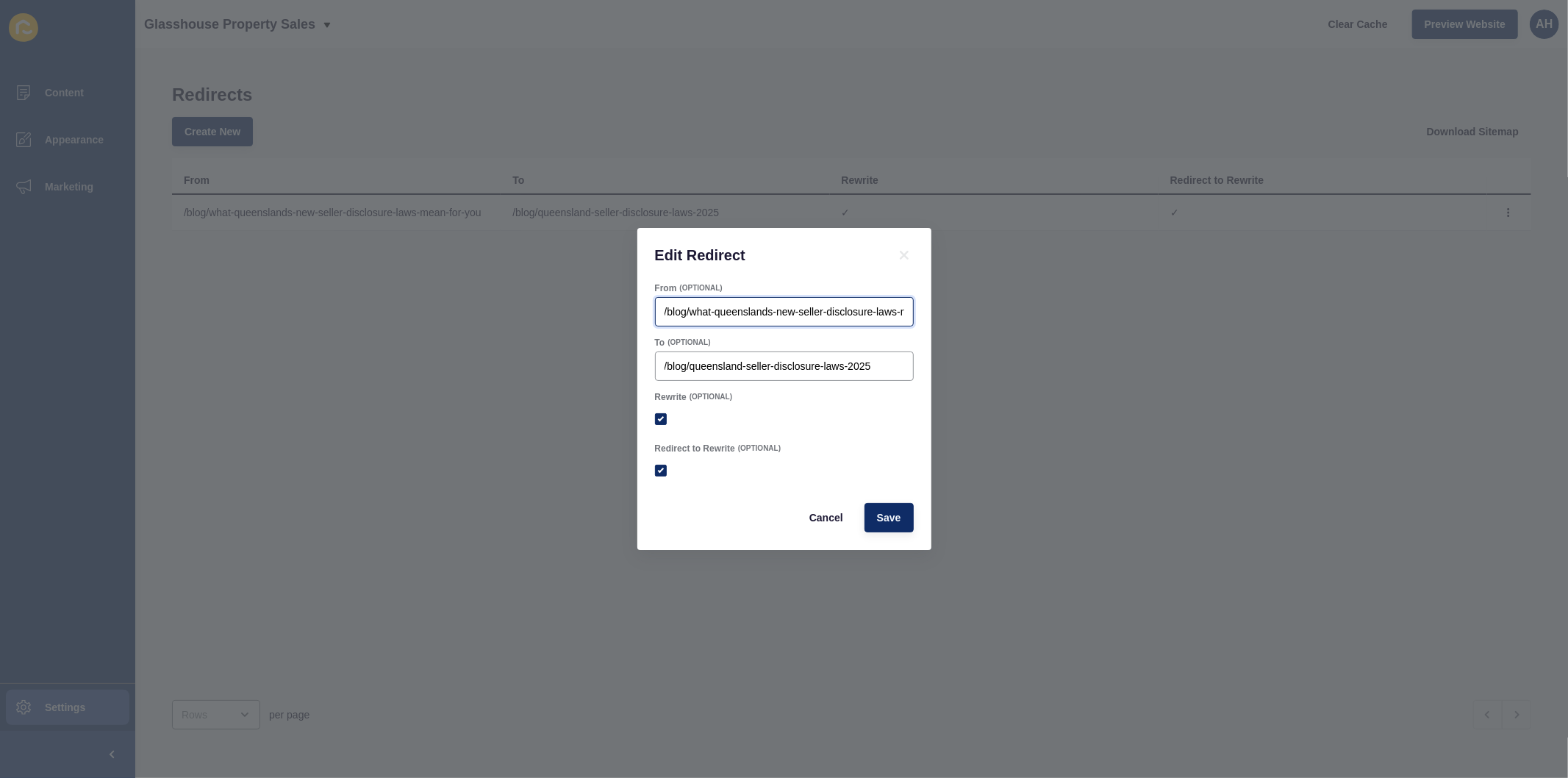
click at [725, 314] on input "/blog/what-queenslands-new-seller-disclosure-laws-mean-for-you" at bounding box center [784, 311] width 240 height 15
click at [831, 524] on span "Cancel" at bounding box center [826, 517] width 33 height 15
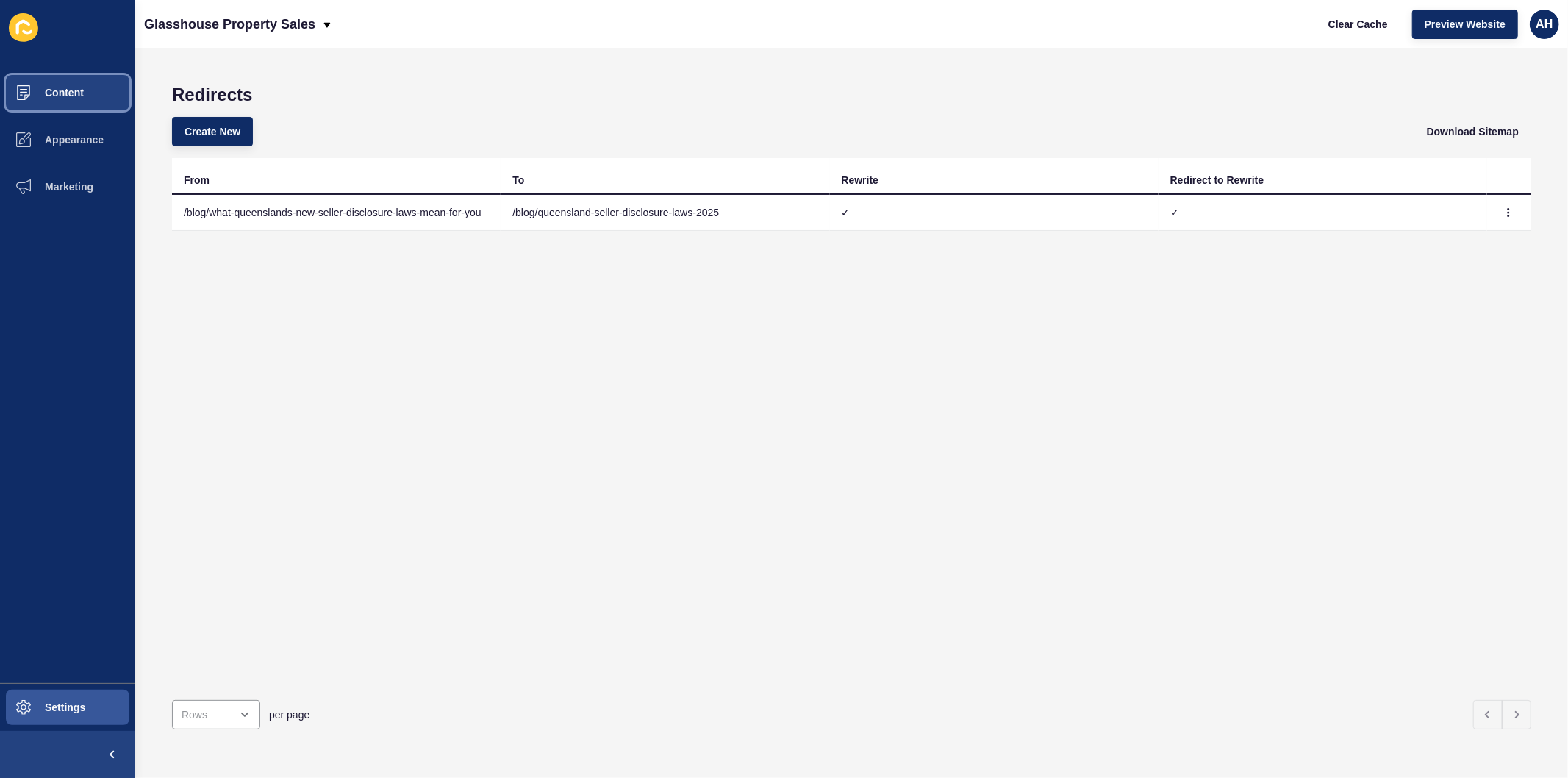
click at [48, 95] on span "Content" at bounding box center [40, 93] width 86 height 12
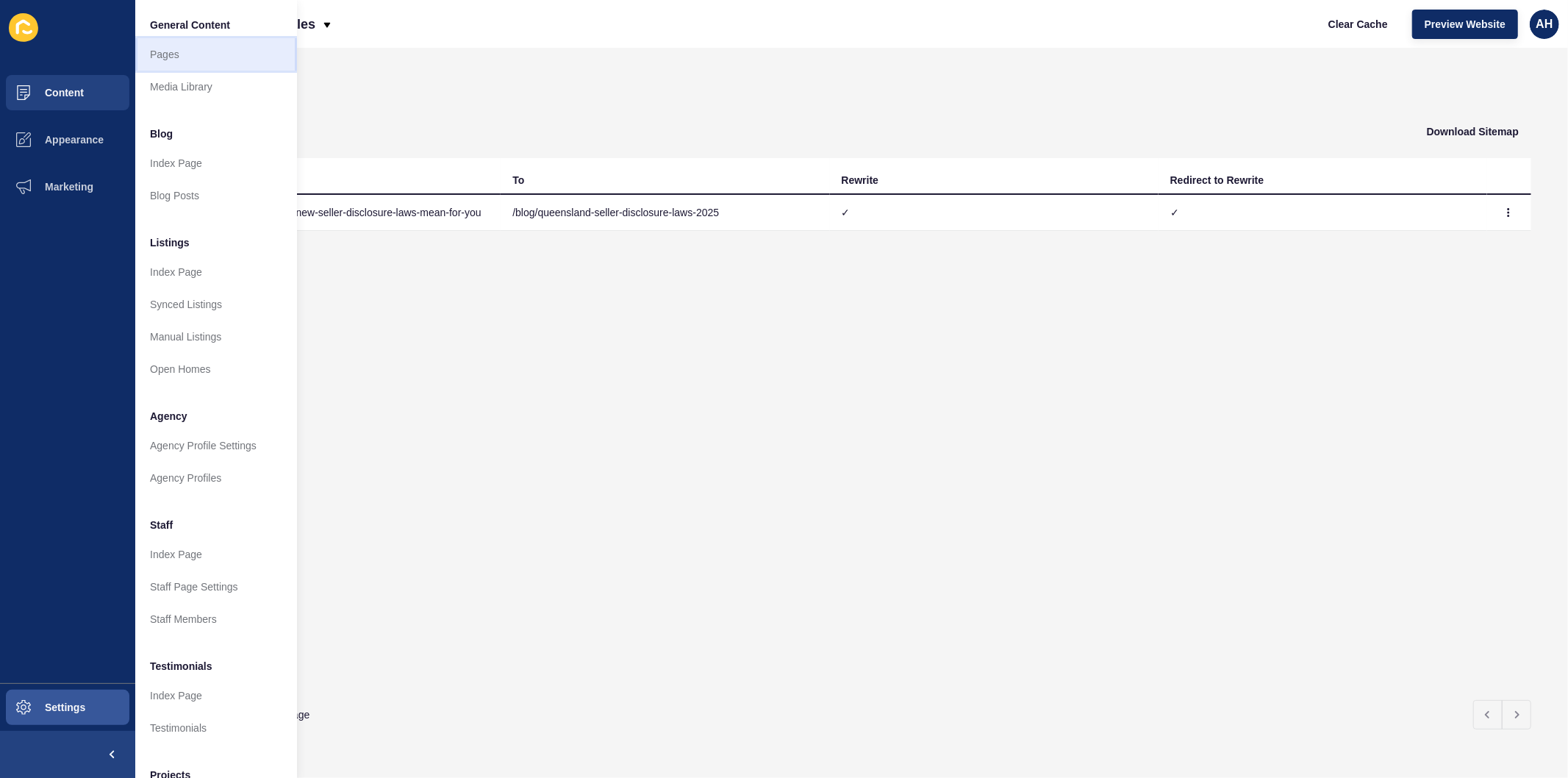
click at [165, 56] on link "Pages" at bounding box center [216, 55] width 162 height 33
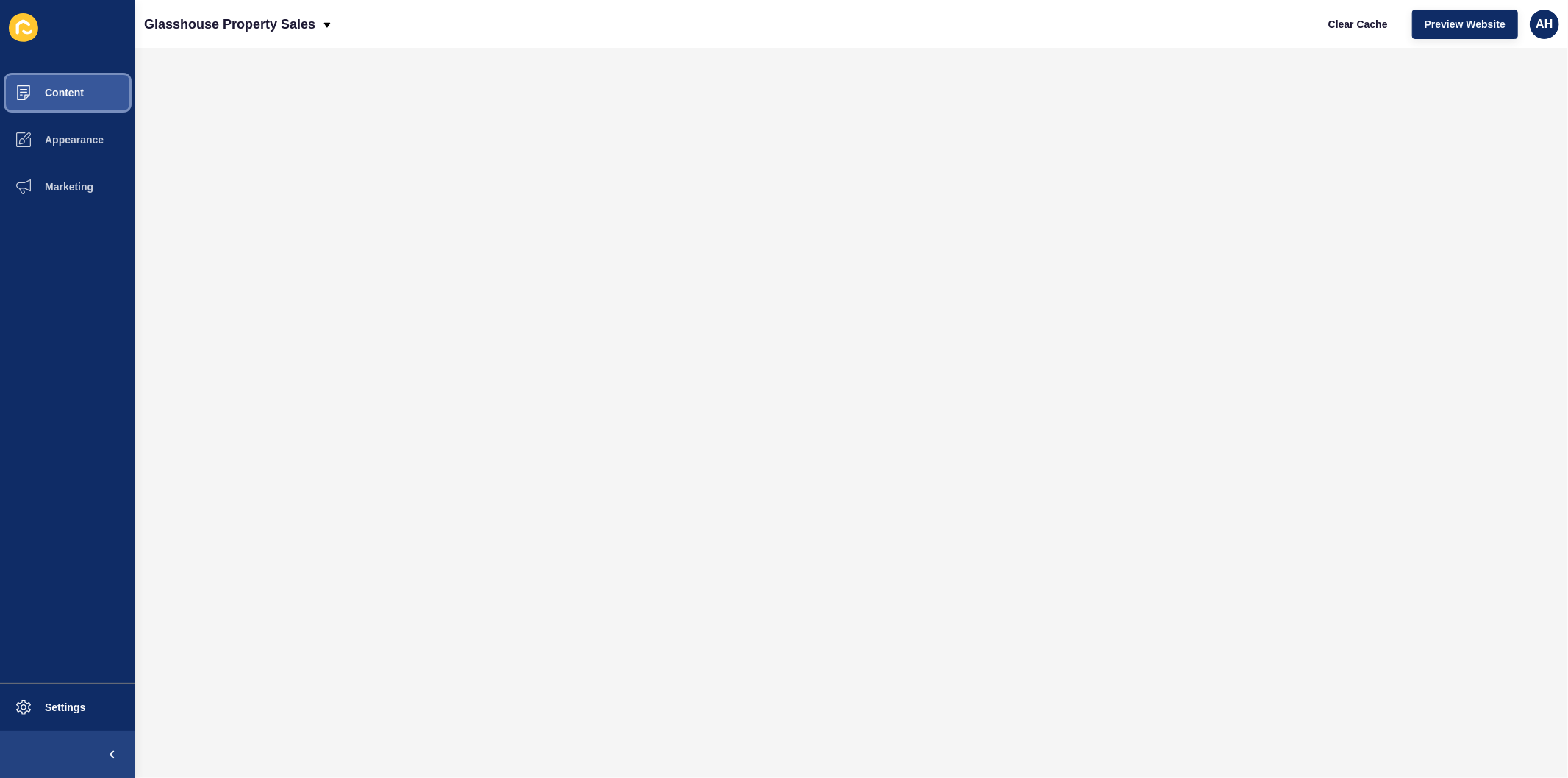
click at [74, 97] on span "Content" at bounding box center [40, 93] width 86 height 12
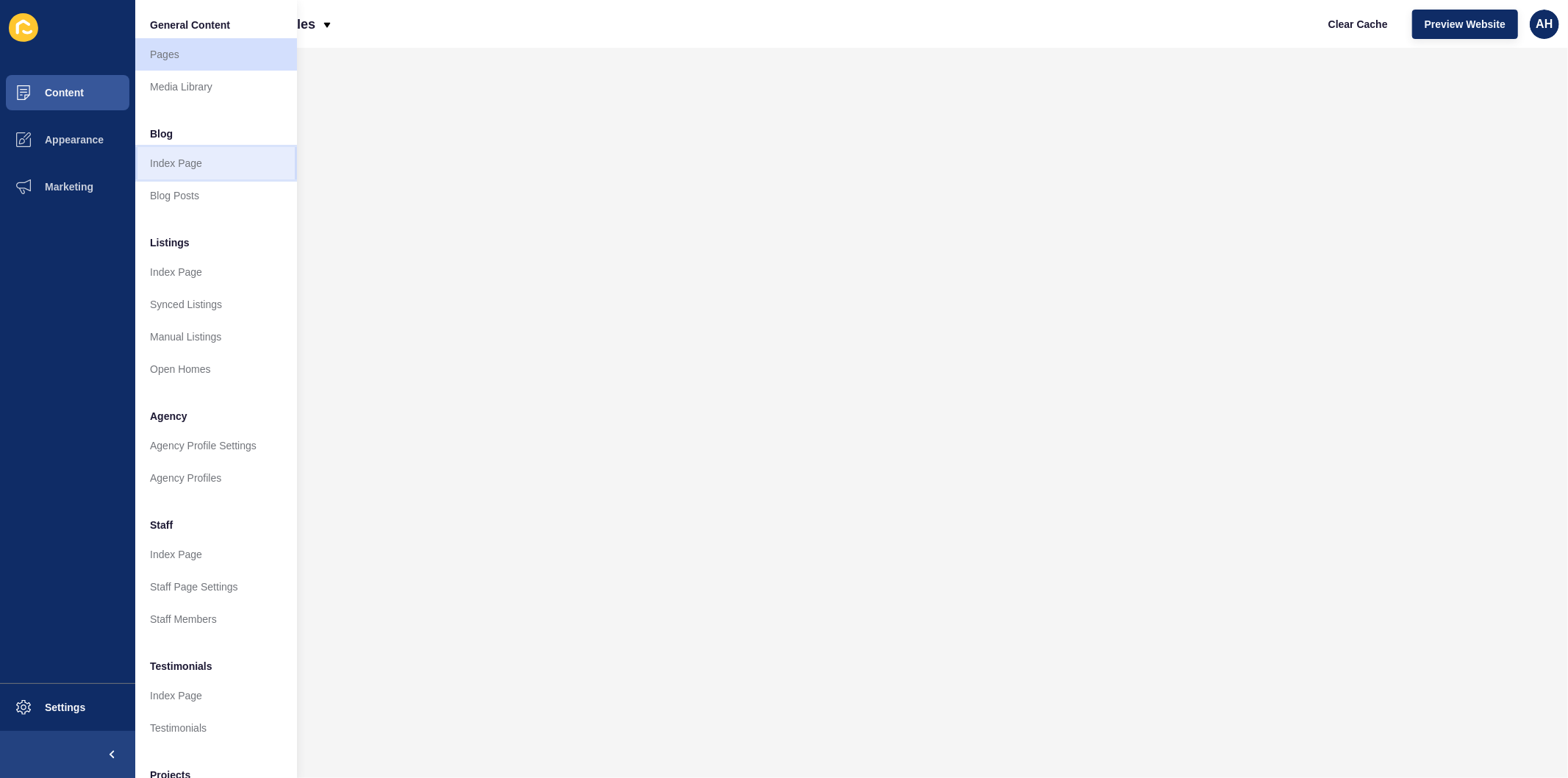
click at [191, 167] on link "Index Page" at bounding box center [216, 163] width 162 height 33
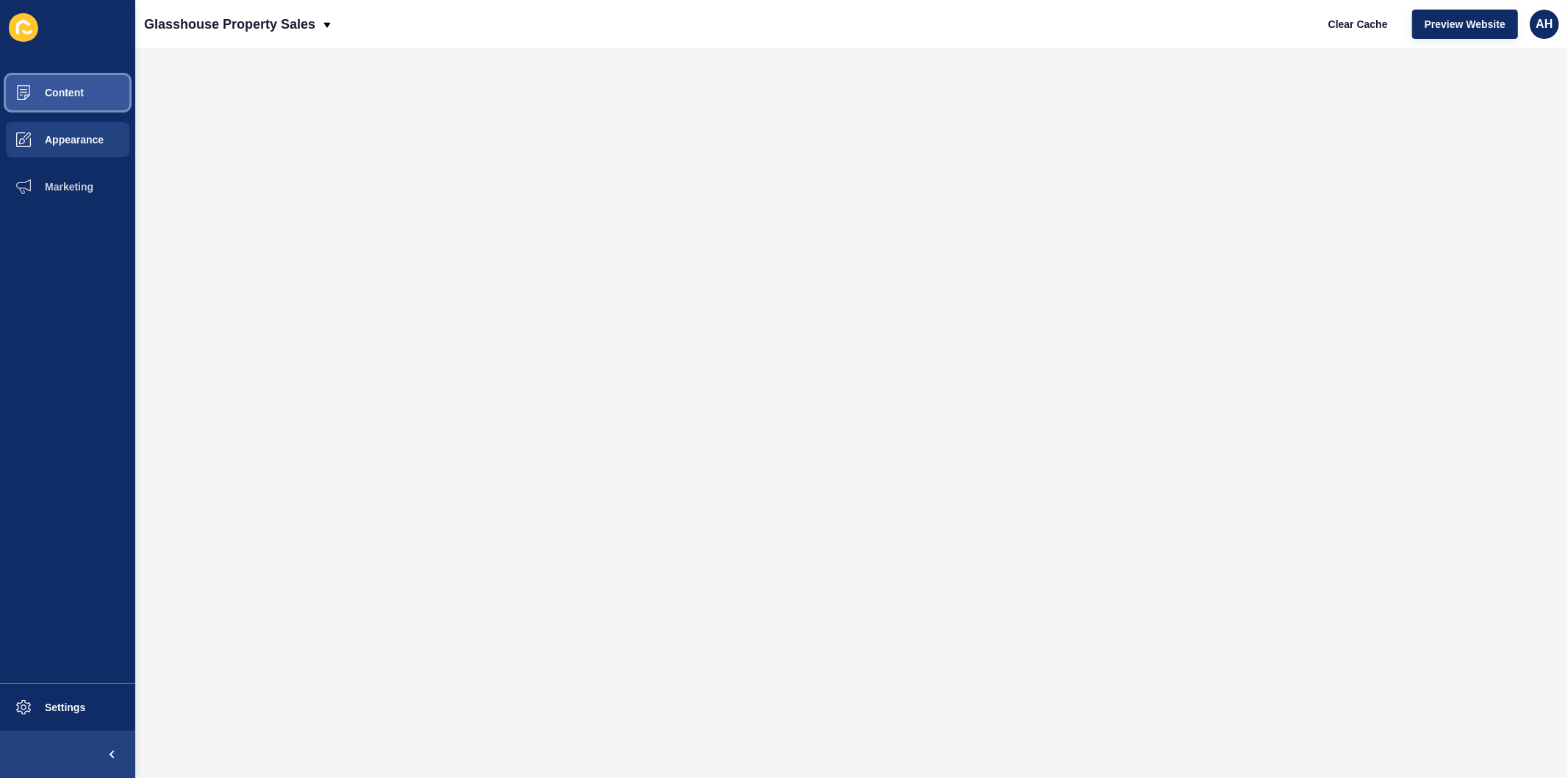
drag, startPoint x: 70, startPoint y: 88, endPoint x: 125, endPoint y: 118, distance: 62.6
click at [70, 89] on span "Content" at bounding box center [40, 93] width 86 height 12
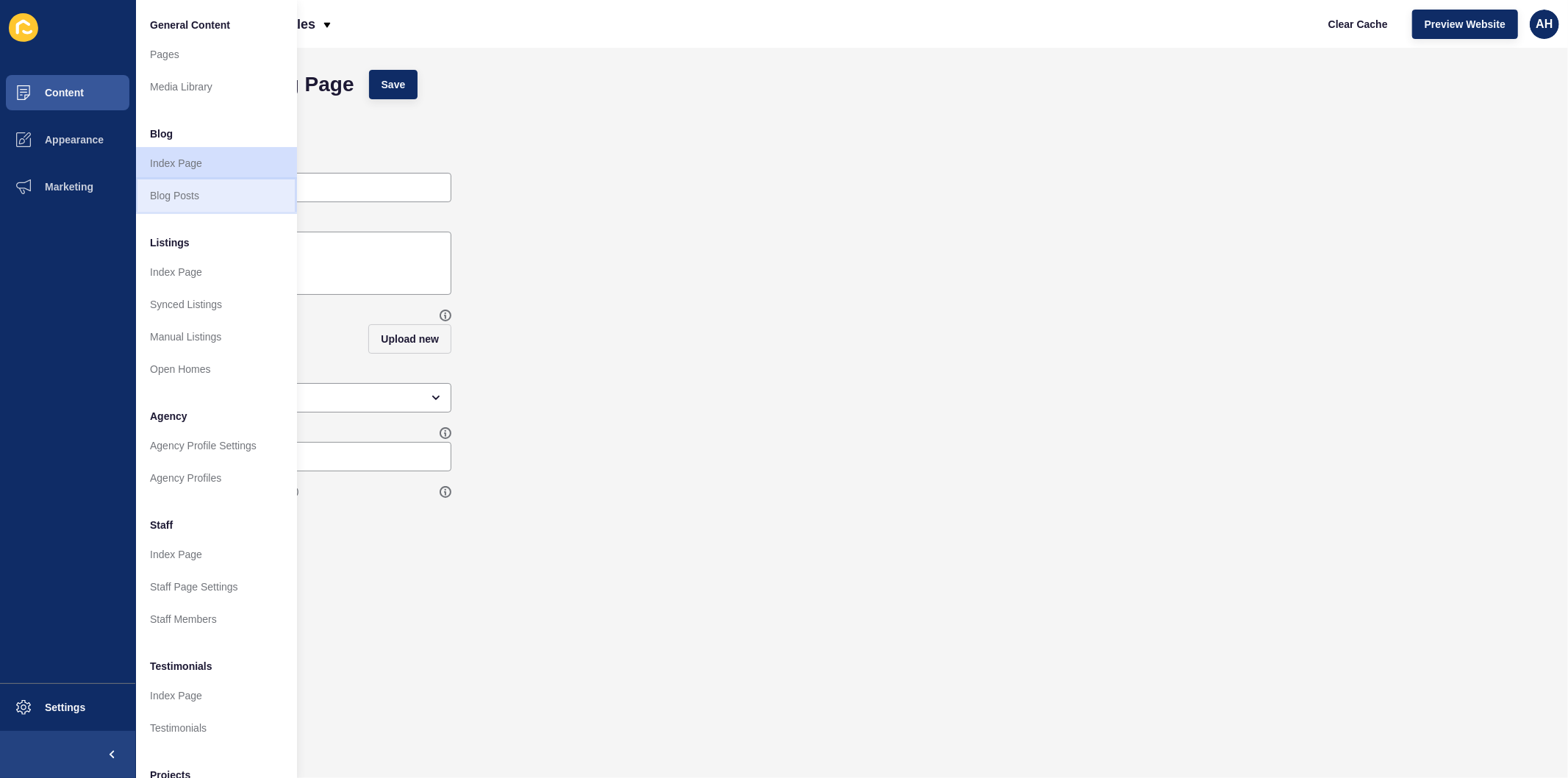
click at [166, 201] on link "Blog Posts" at bounding box center [216, 196] width 162 height 33
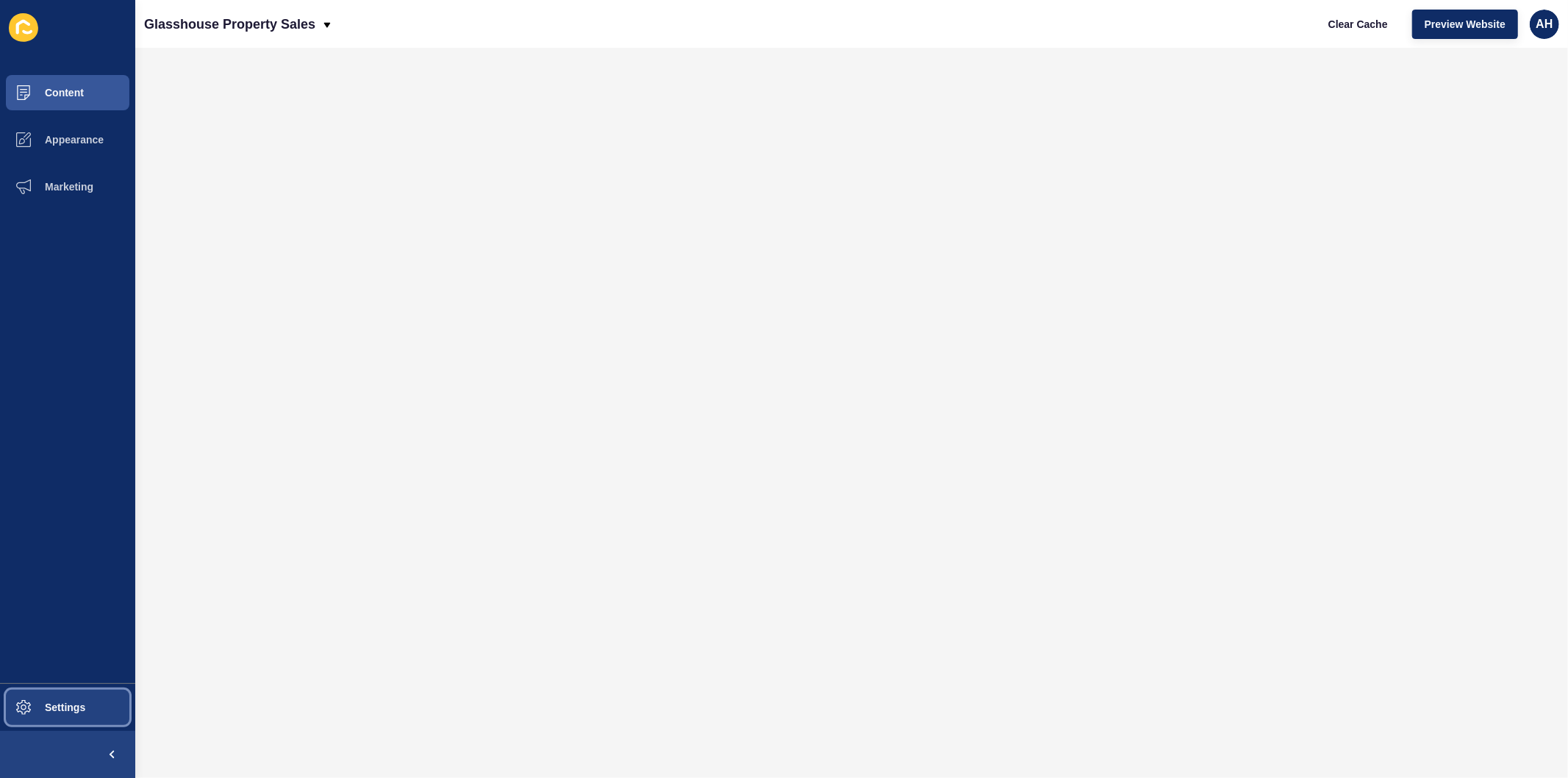
click at [64, 700] on button "Settings" at bounding box center [68, 707] width 135 height 47
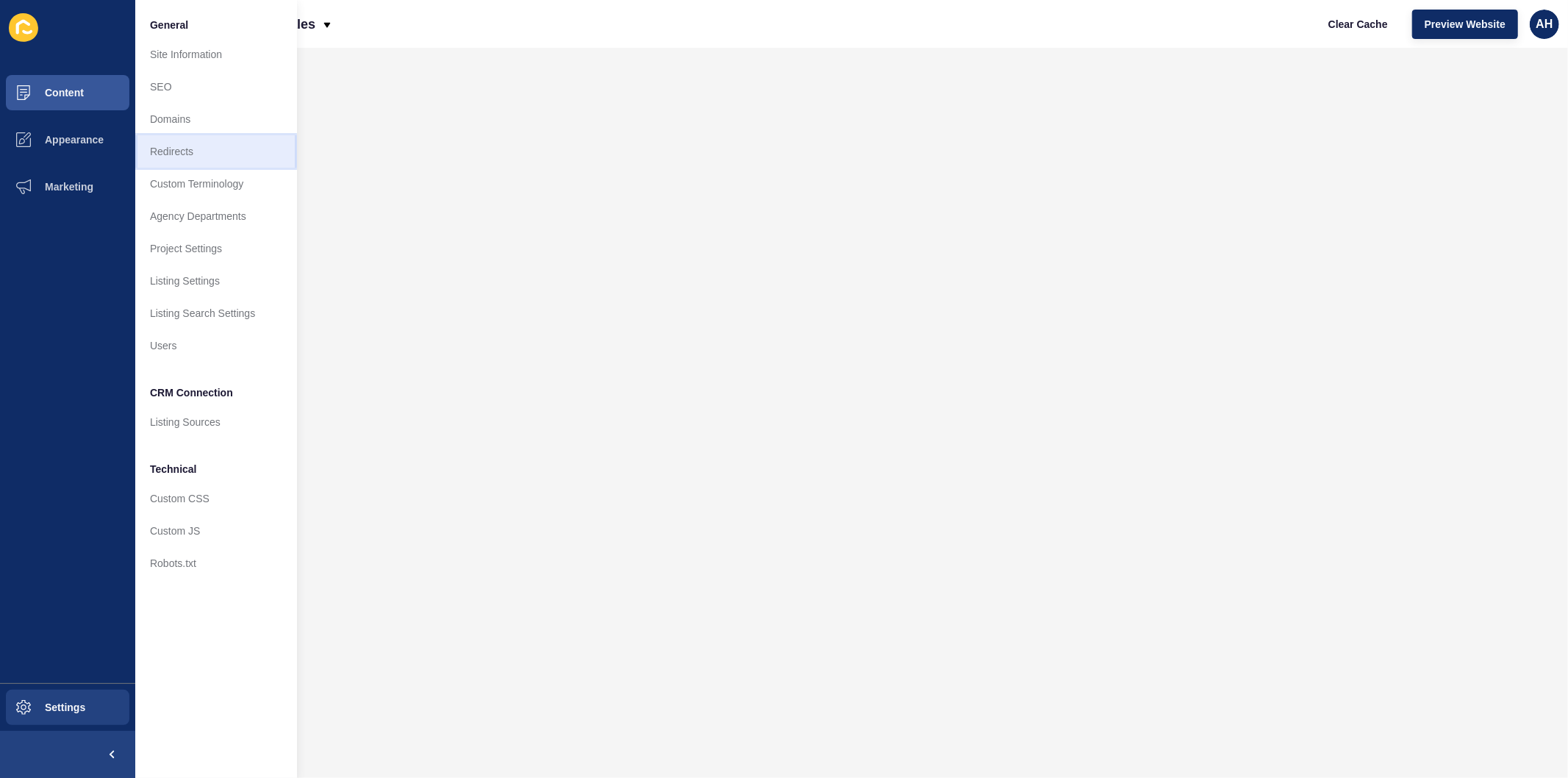
click at [189, 145] on link "Redirects" at bounding box center [216, 152] width 162 height 33
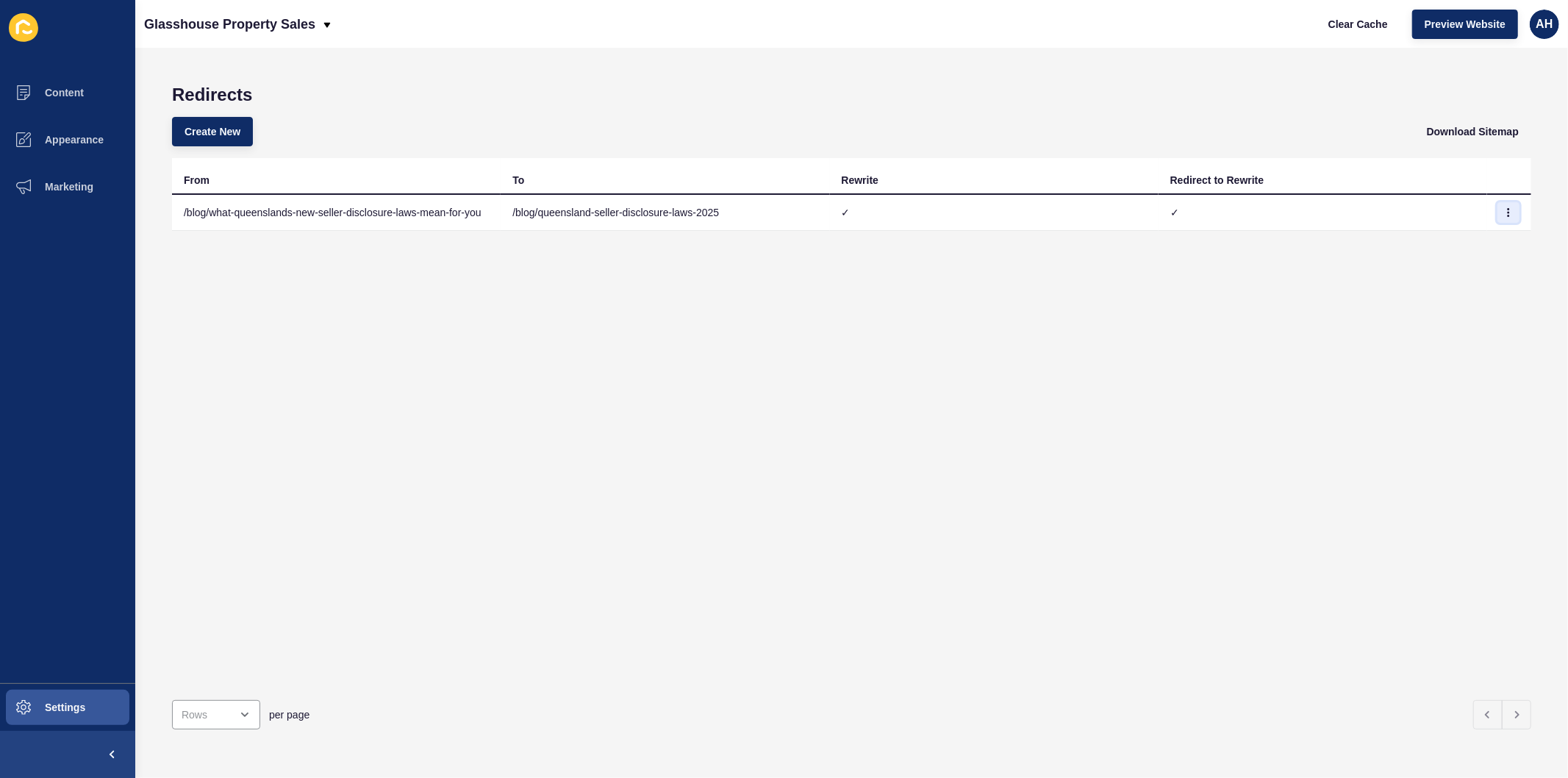
click at [1499, 204] on button "button" at bounding box center [1509, 213] width 22 height 21
click at [1409, 241] on link "Edit" at bounding box center [1457, 241] width 103 height 33
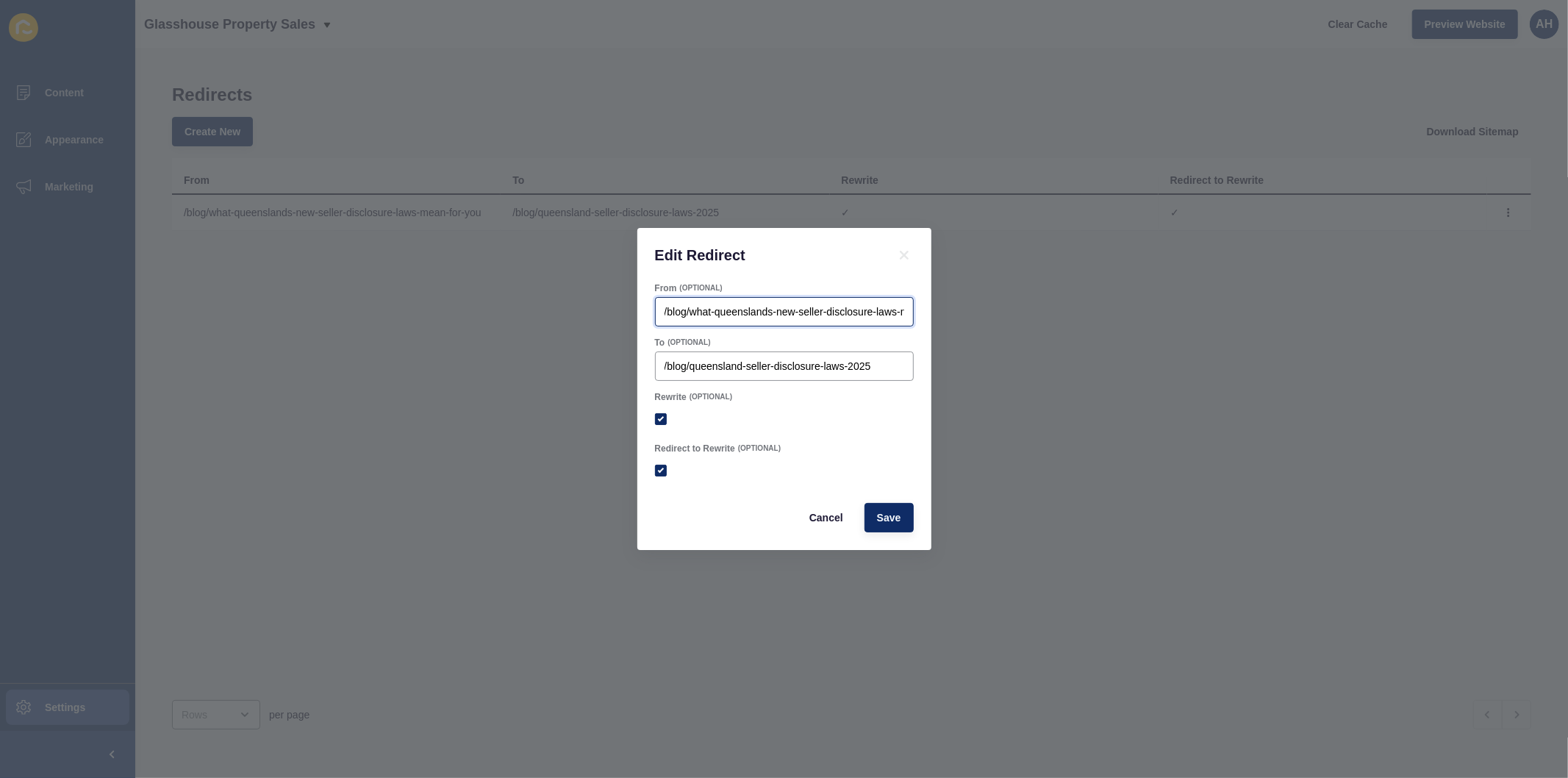
click at [711, 306] on input "/blog/what-queenslands-new-seller-disclosure-laws-mean-for-you" at bounding box center [784, 311] width 240 height 15
paste input "[URL][DOMAIN_NAME]"
type input "[URL][DOMAIN_NAME]"
checkbox input "true"
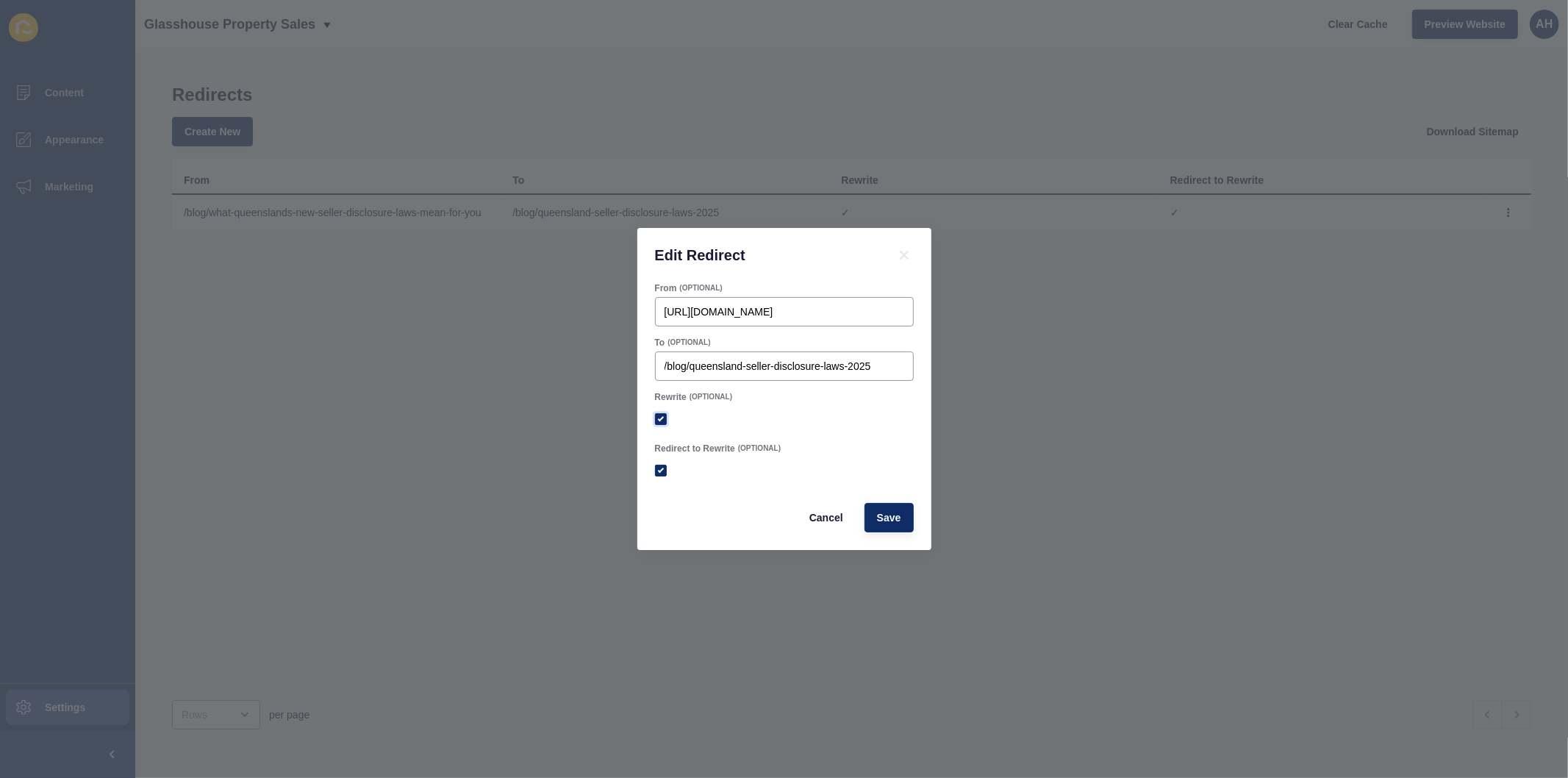
click at [659, 420] on label at bounding box center [661, 419] width 12 height 12
click at [659, 420] on input "Rewrite" at bounding box center [662, 419] width 9 height 9
checkbox input "false"
click at [895, 510] on span "Save" at bounding box center [889, 517] width 24 height 15
checkbox input "true"
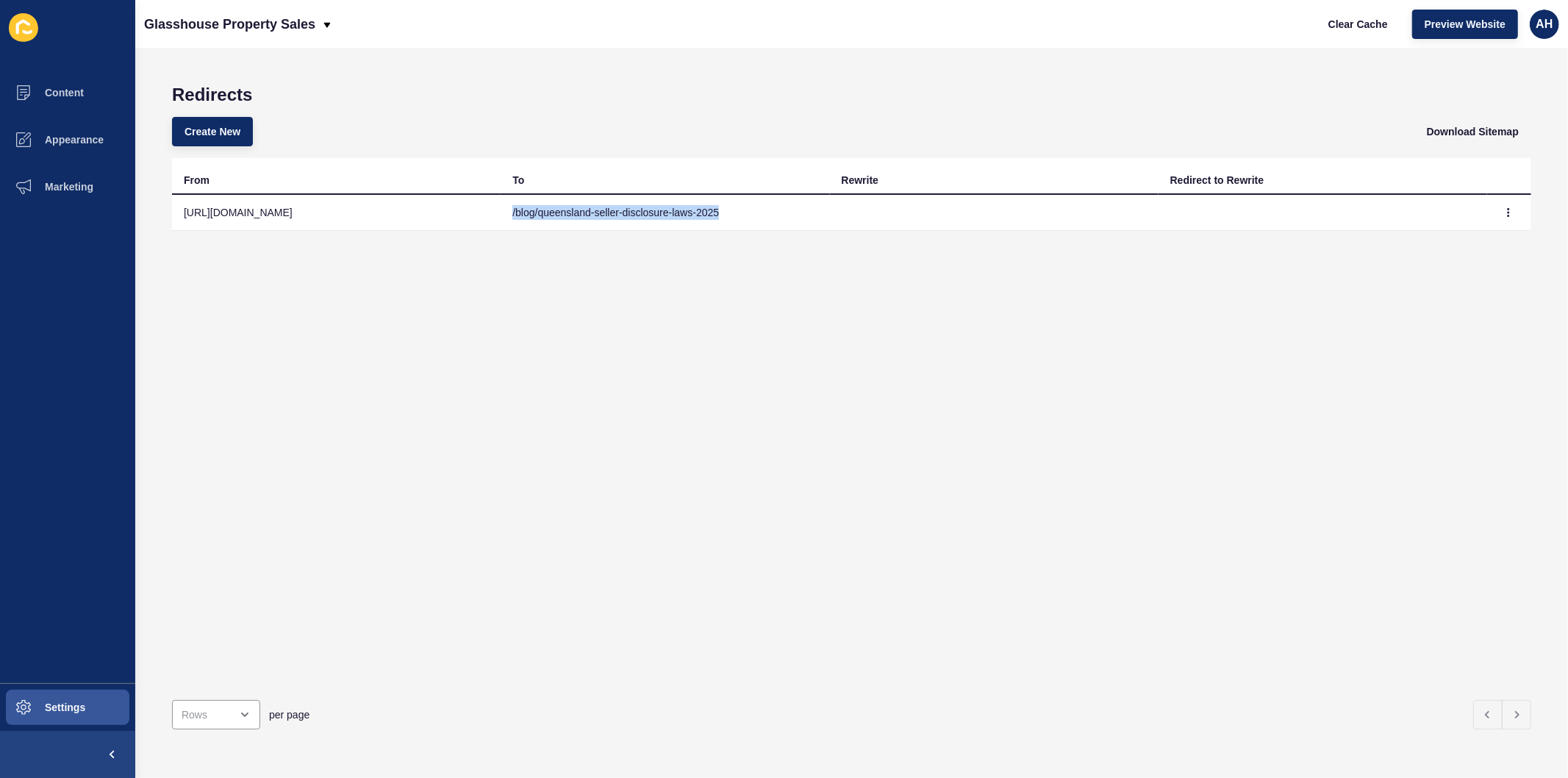
drag, startPoint x: 726, startPoint y: 209, endPoint x: 509, endPoint y: 215, distance: 217.1
click at [509, 215] on td "/blog/queensland-seller-disclosure-laws-2025" at bounding box center [664, 213] width 328 height 36
copy td "/blog/queensland-seller-disclosure-laws-2025"
click at [1509, 211] on icon "button" at bounding box center [1509, 213] width 1 height 8
click at [1456, 272] on link "Delete" at bounding box center [1457, 274] width 103 height 33
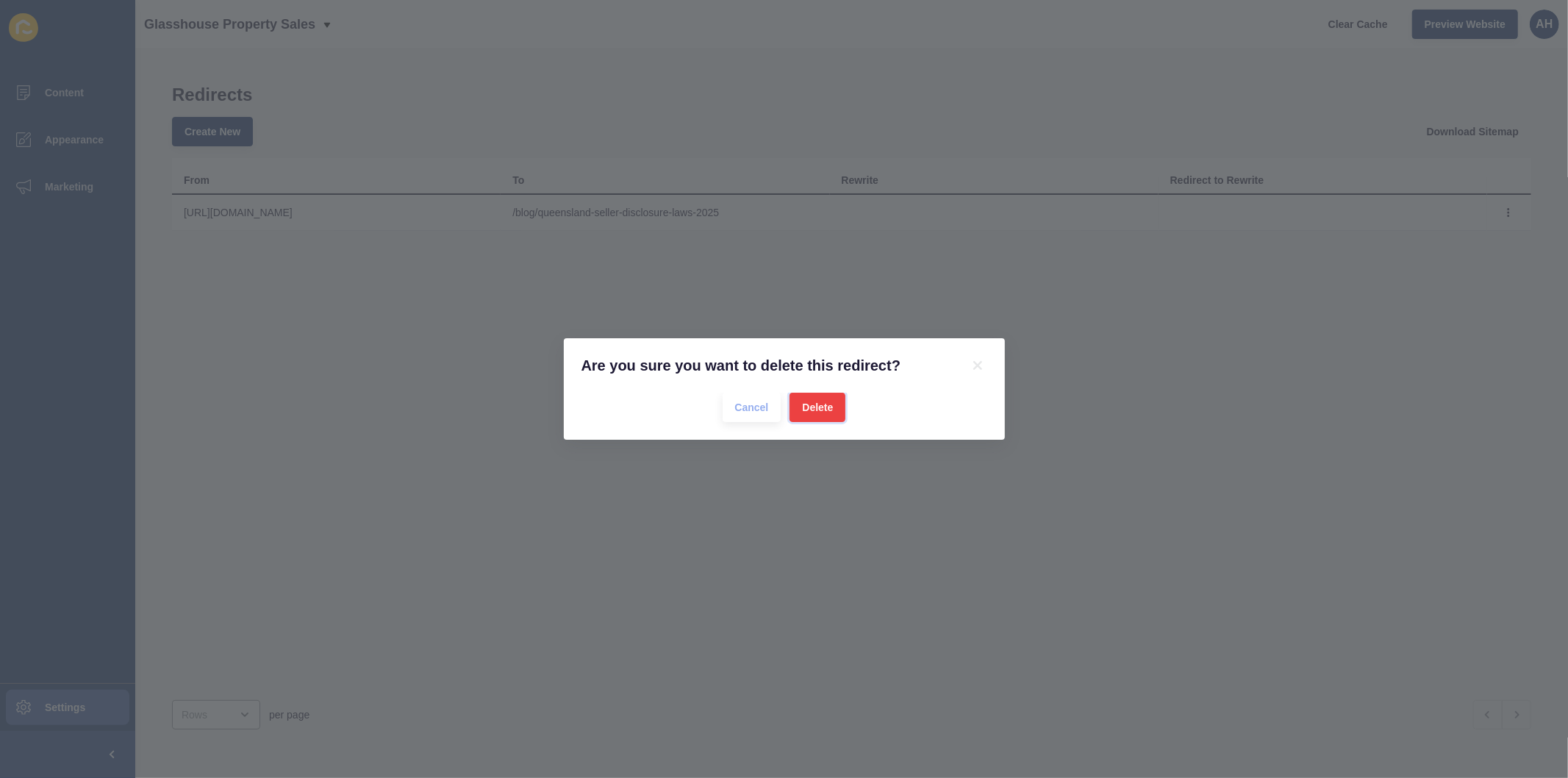
click at [819, 410] on span "Delete" at bounding box center [818, 407] width 31 height 15
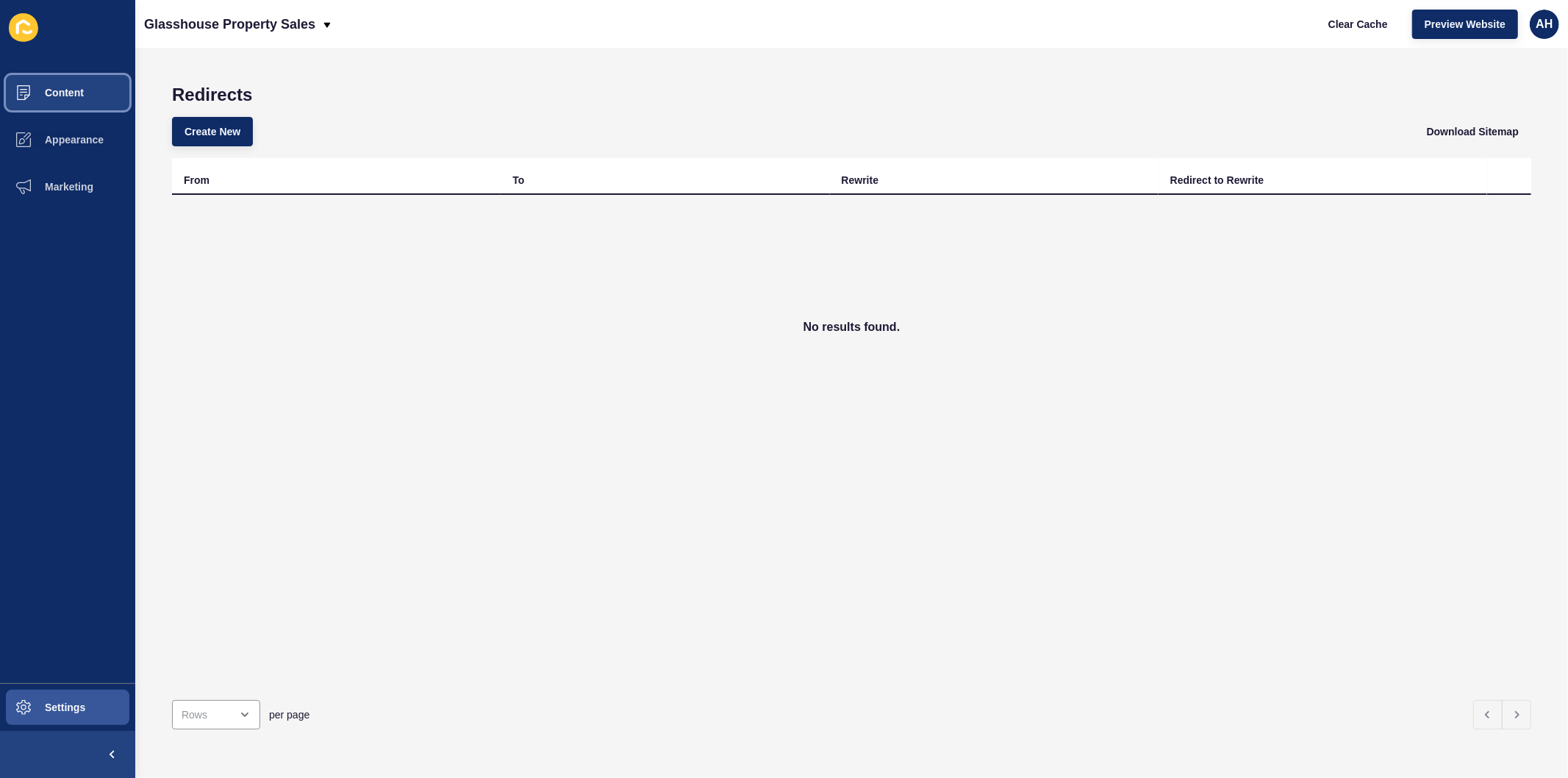
click at [55, 95] on span "Content" at bounding box center [40, 93] width 86 height 12
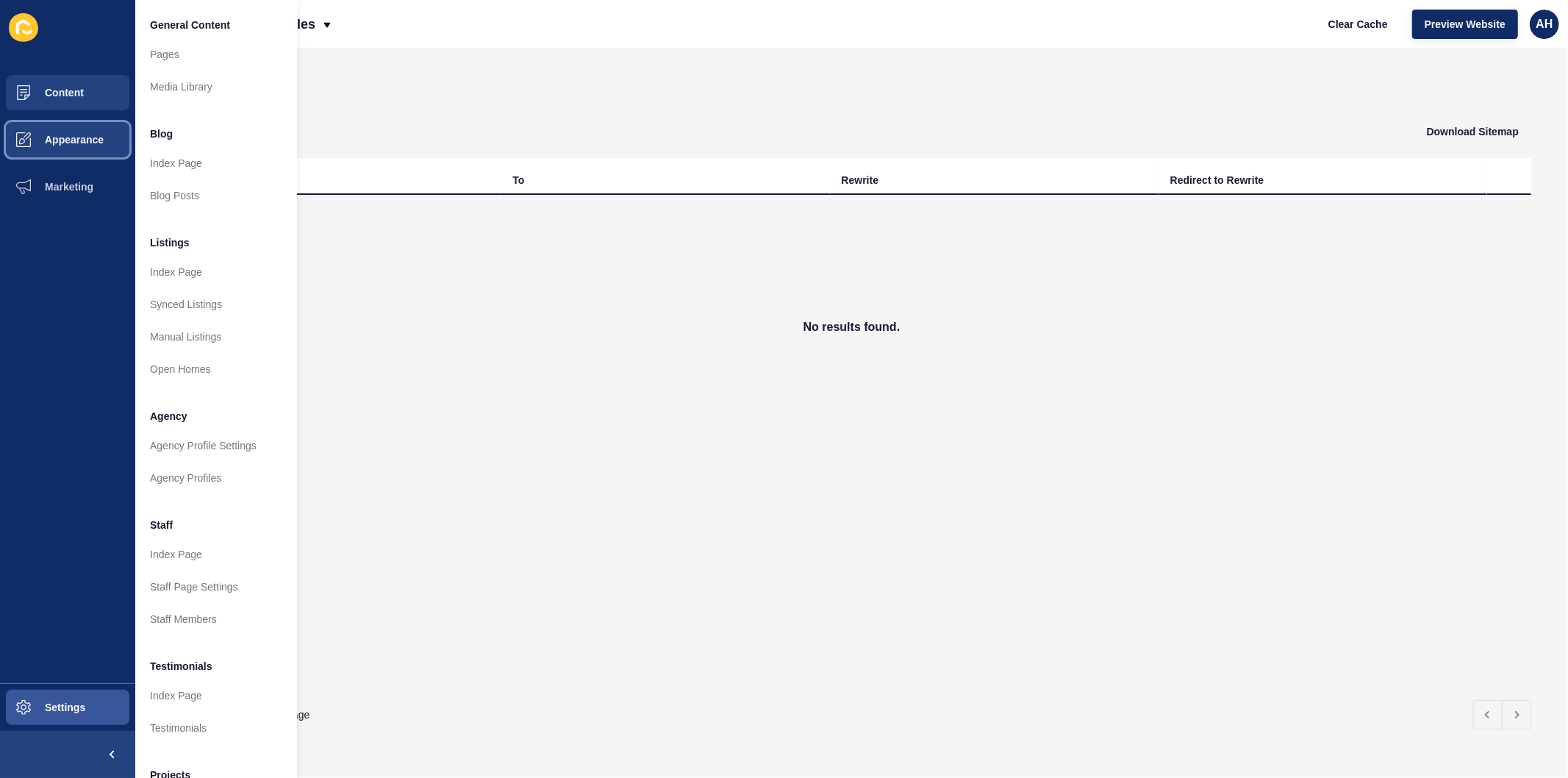
click at [74, 132] on button "Appearance" at bounding box center [68, 139] width 135 height 47
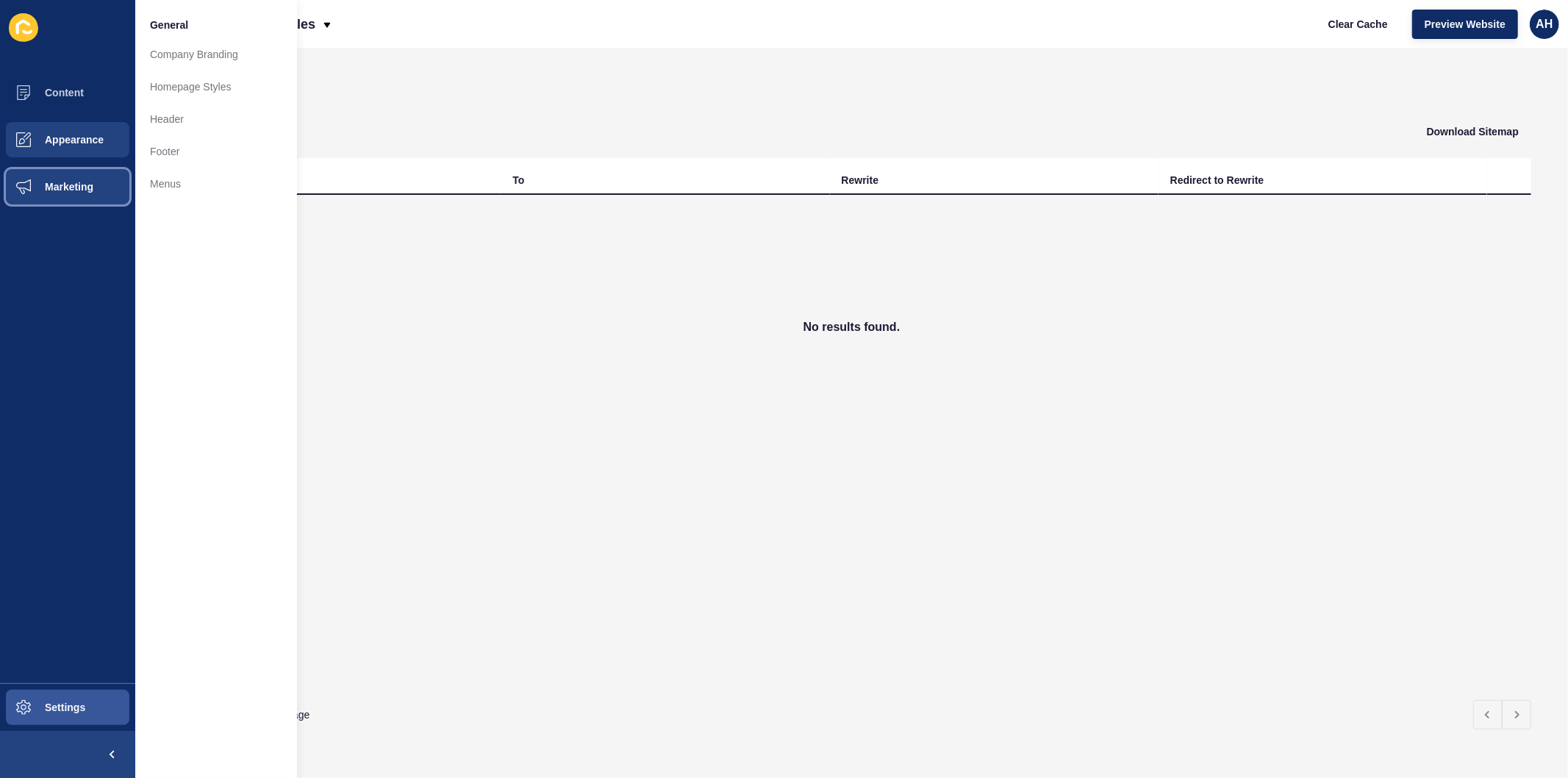
click at [55, 184] on span "Marketing" at bounding box center [45, 187] width 95 height 12
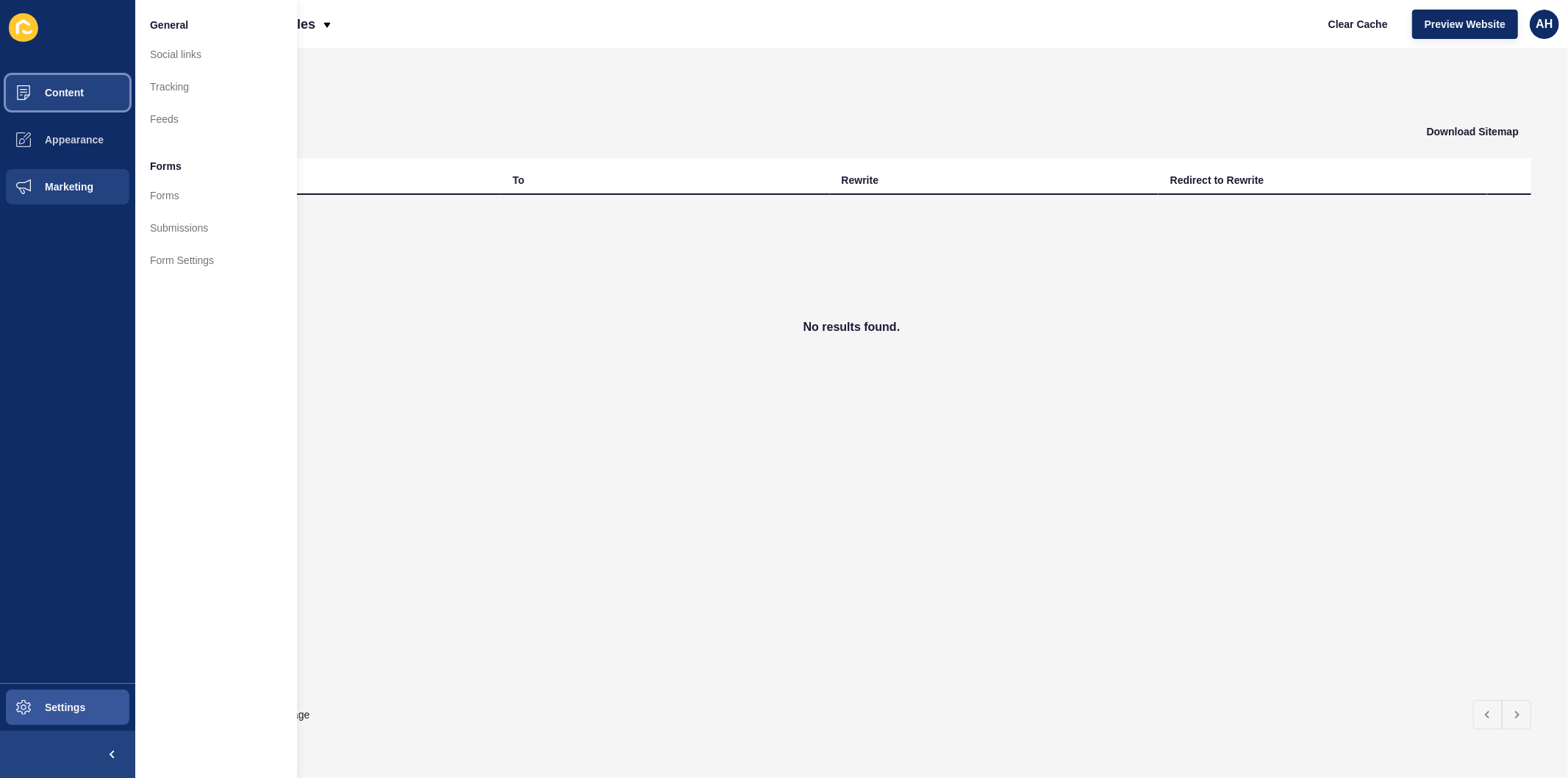
click at [67, 98] on span "Content" at bounding box center [40, 93] width 86 height 12
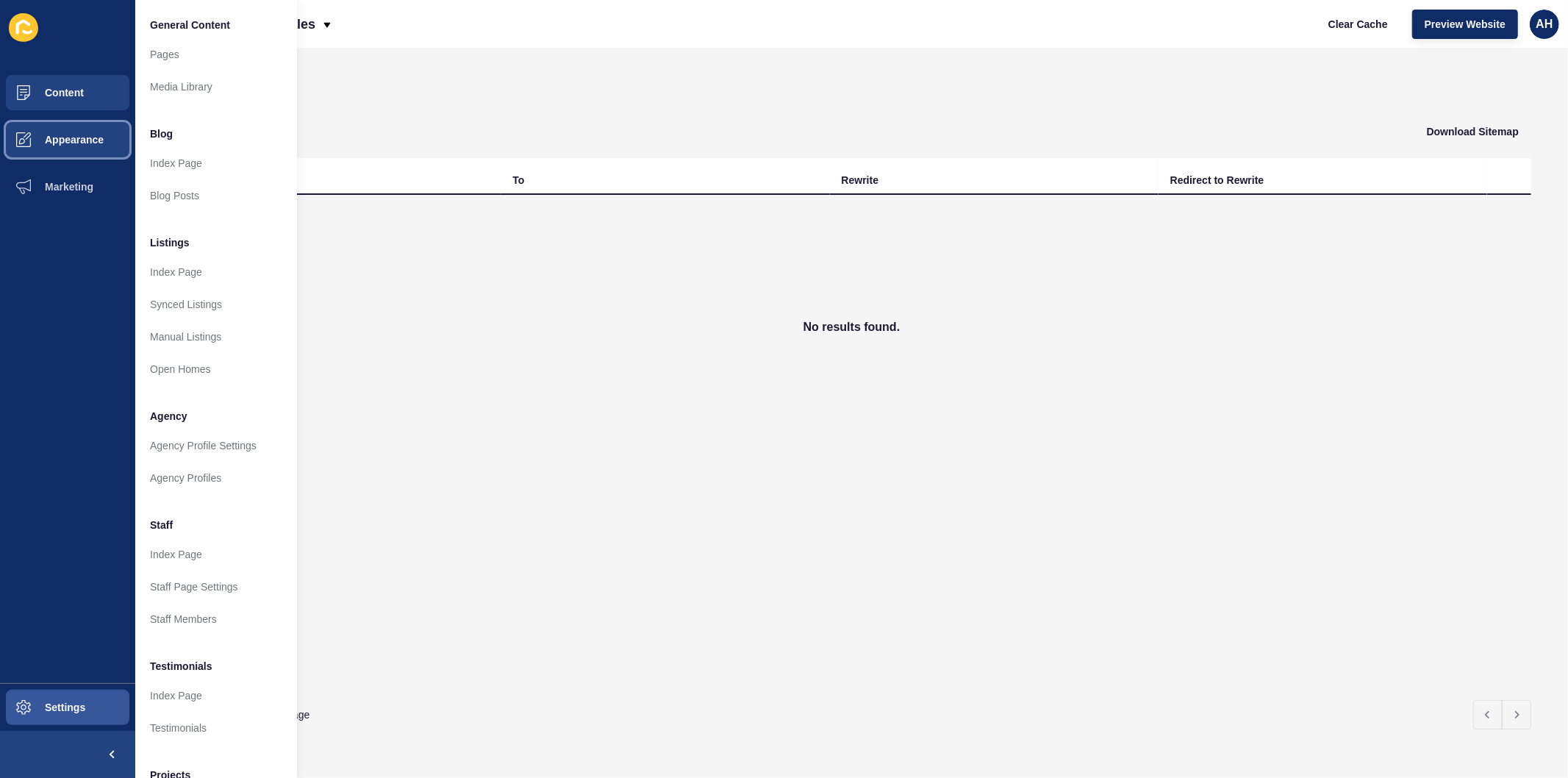
click at [63, 118] on button "Appearance" at bounding box center [68, 139] width 135 height 47
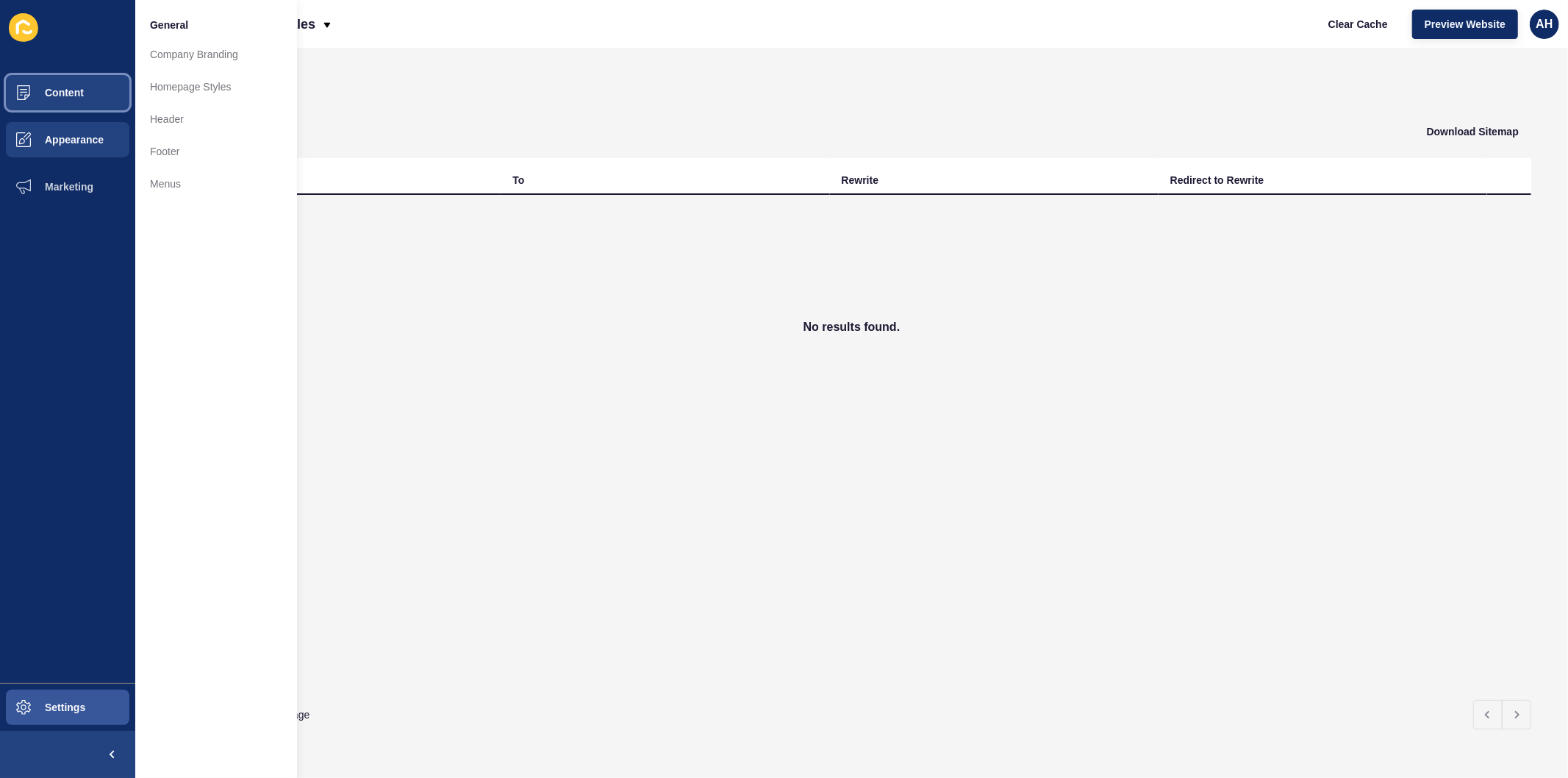
drag, startPoint x: 75, startPoint y: 93, endPoint x: 105, endPoint y: 134, distance: 50.8
click at [74, 93] on span "Content" at bounding box center [40, 93] width 86 height 12
